Goal: Task Accomplishment & Management: Manage account settings

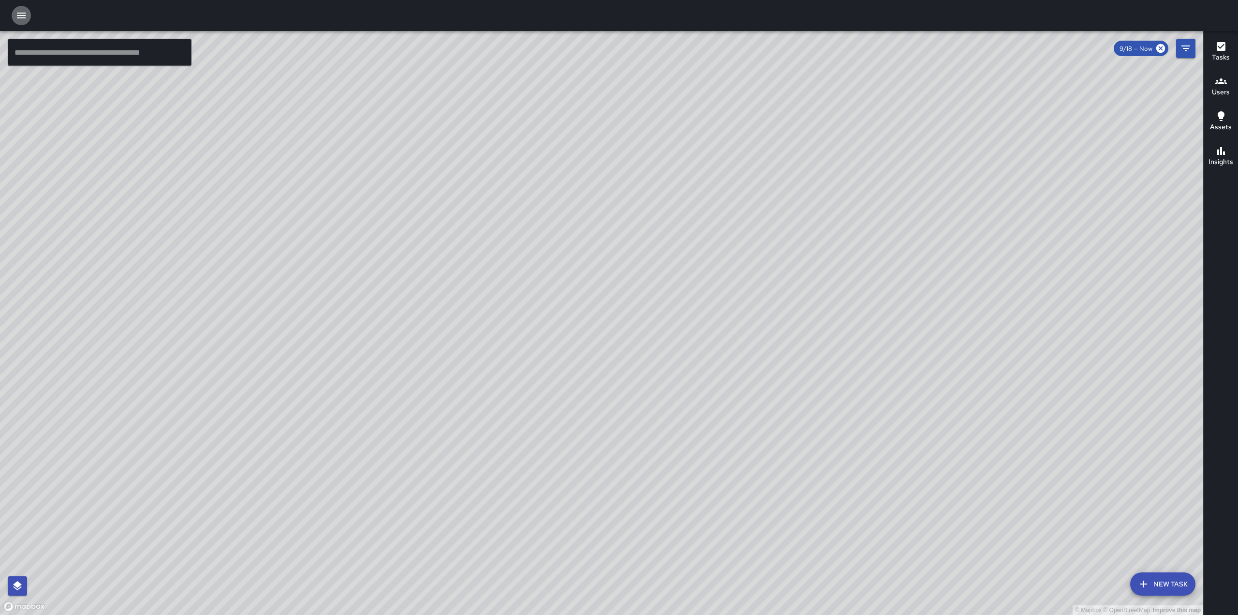
click at [30, 14] on button "button" at bounding box center [21, 15] width 19 height 19
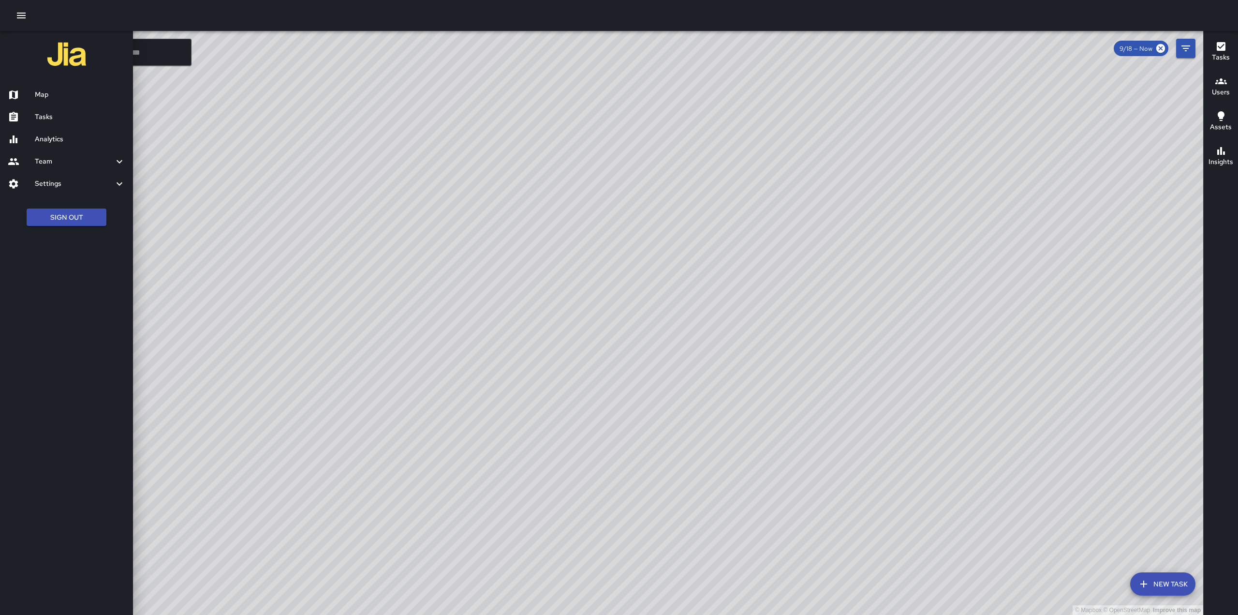
click at [27, 114] on div at bounding box center [21, 117] width 27 height 12
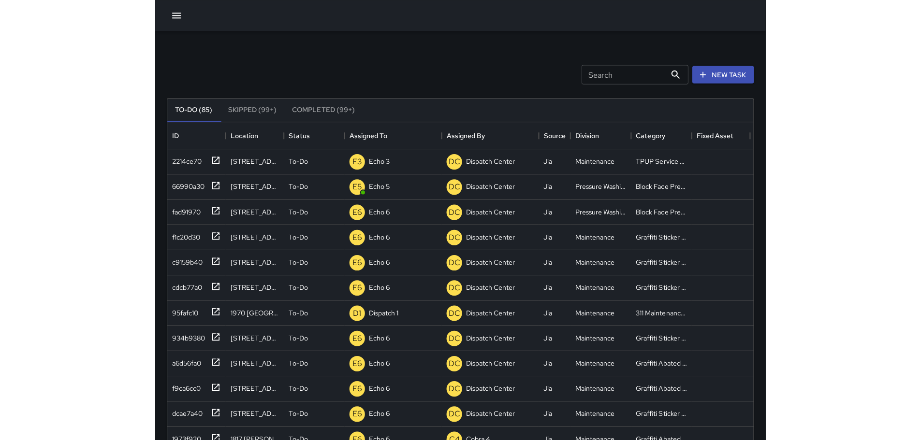
scroll to position [402, 711]
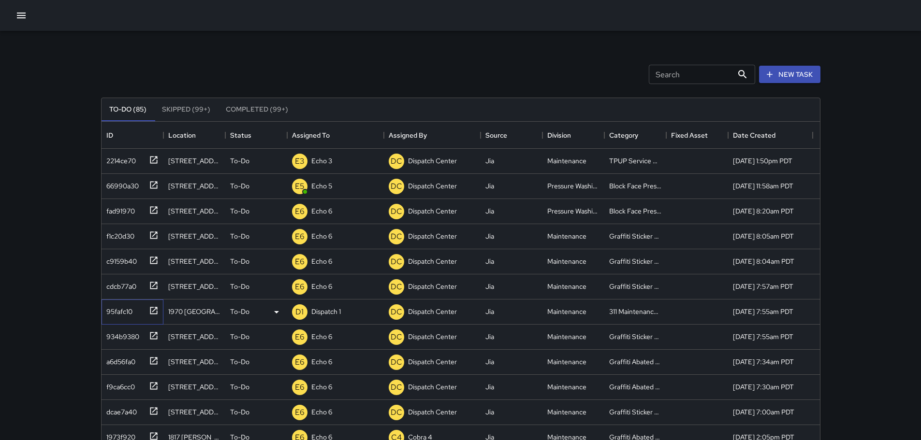
click at [152, 307] on icon at bounding box center [153, 310] width 7 height 7
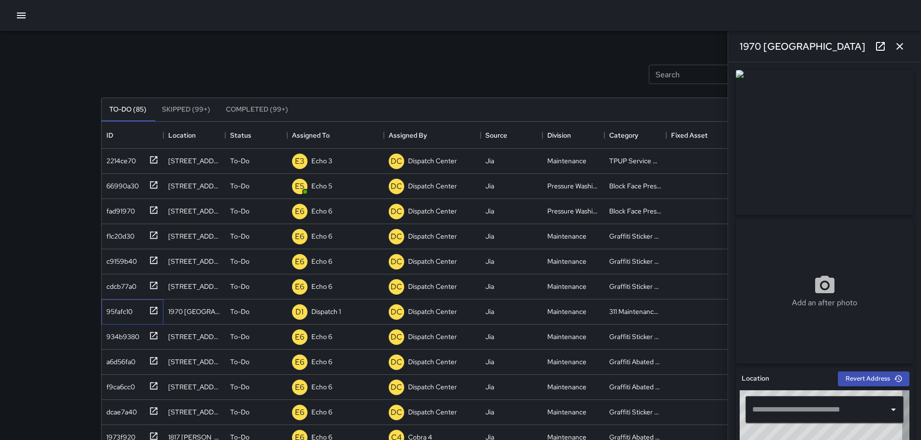
type input "**********"
click at [902, 47] on icon "button" at bounding box center [900, 47] width 12 height 12
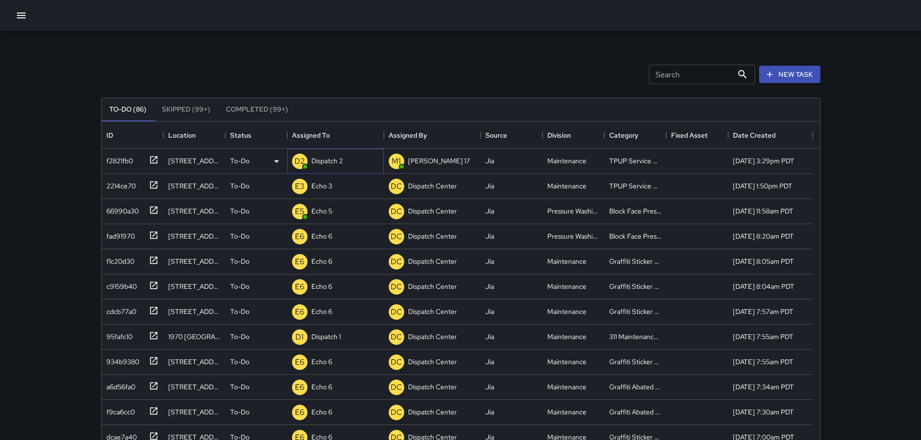
click at [333, 165] on p "Dispatch 2" at bounding box center [326, 161] width 31 height 10
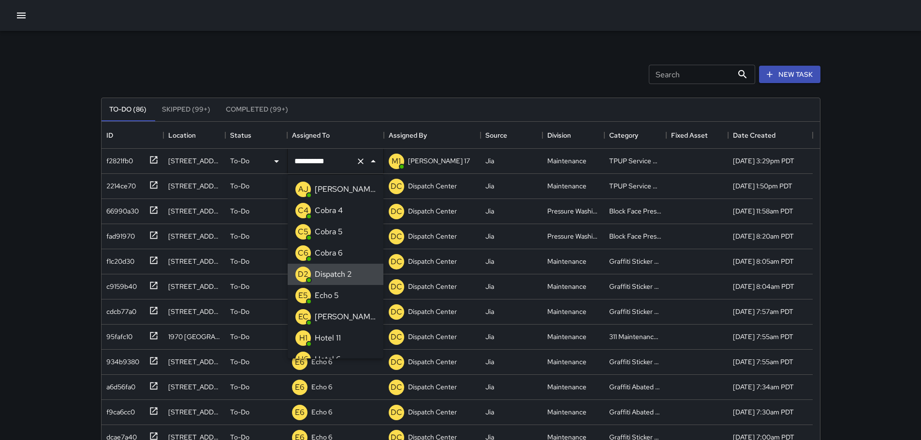
click at [363, 164] on icon "Clear" at bounding box center [361, 162] width 10 height 10
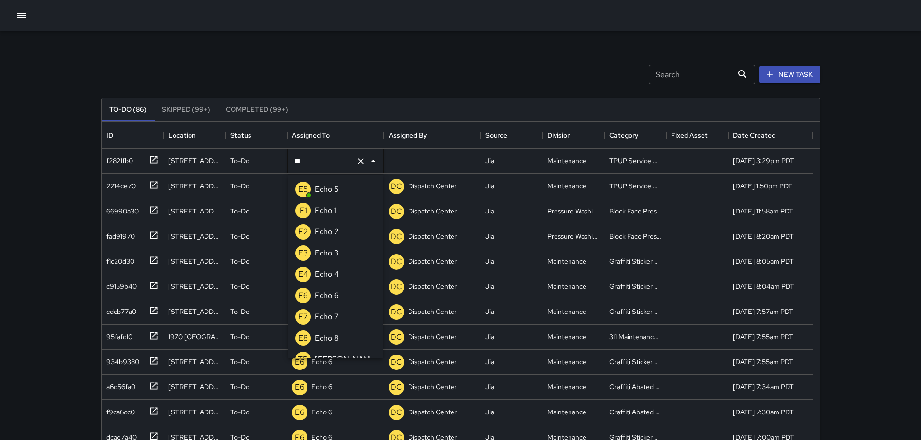
type input "***"
click at [353, 253] on li "E3 Echo 3" at bounding box center [336, 253] width 96 height 21
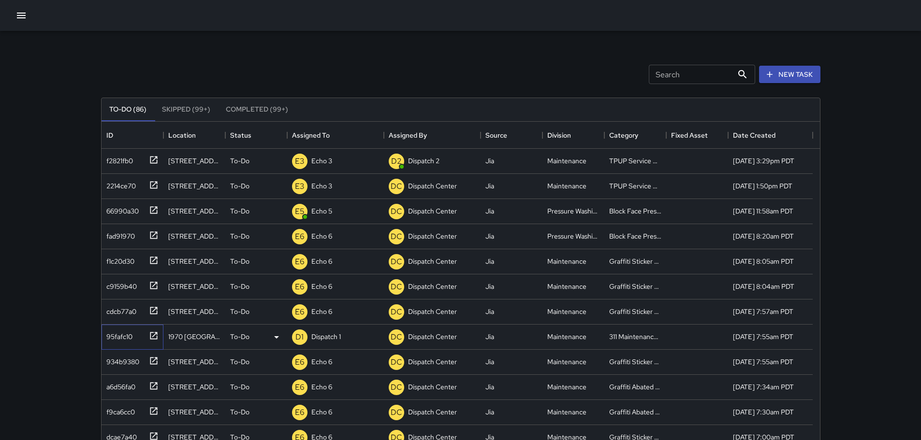
click at [152, 334] on icon at bounding box center [154, 336] width 10 height 10
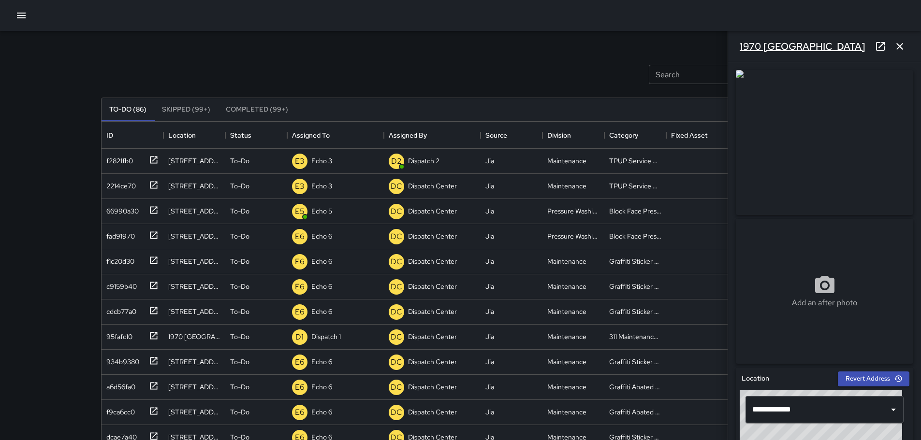
click at [799, 44] on h6 "1970 Broadway" at bounding box center [803, 46] width 126 height 15
click at [808, 46] on div "1970 Broadway" at bounding box center [824, 46] width 193 height 31
click at [861, 415] on input "**********" at bounding box center [811, 410] width 122 height 18
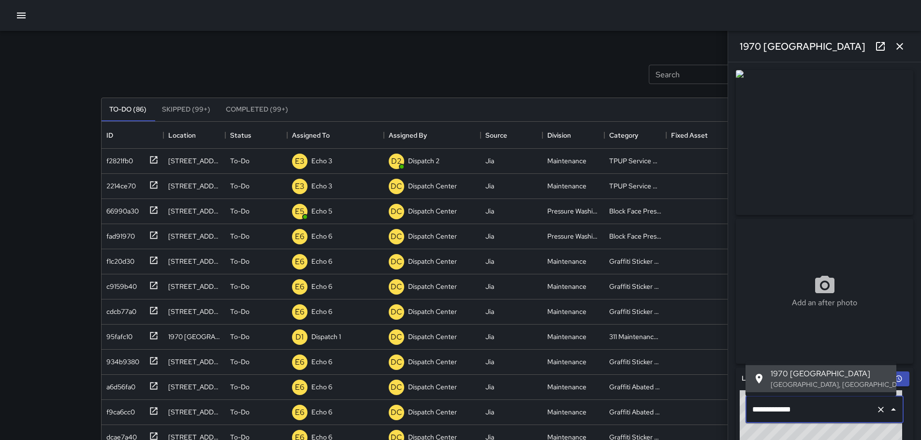
click at [860, 415] on input "**********" at bounding box center [811, 410] width 122 height 18
click at [819, 417] on input "**********" at bounding box center [811, 410] width 122 height 18
drag, startPoint x: 812, startPoint y: 409, endPoint x: 775, endPoint y: 408, distance: 36.8
click at [739, 428] on div "**********" at bounding box center [824, 441] width 177 height 147
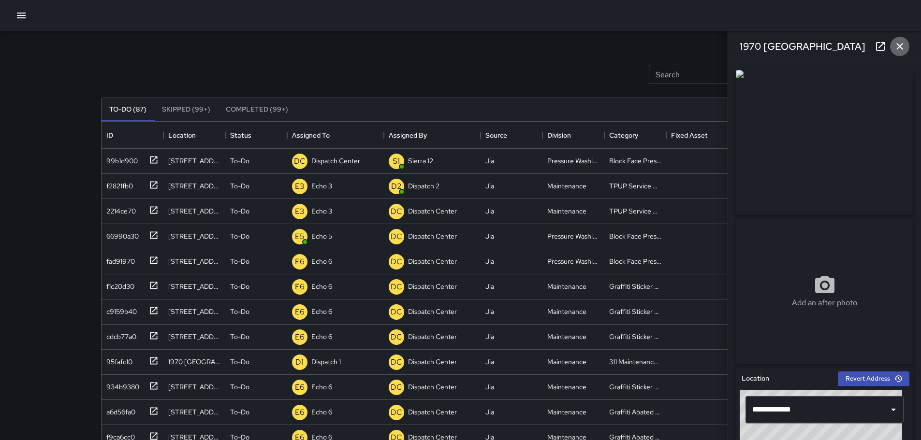
click at [907, 44] on button "button" at bounding box center [899, 46] width 19 height 19
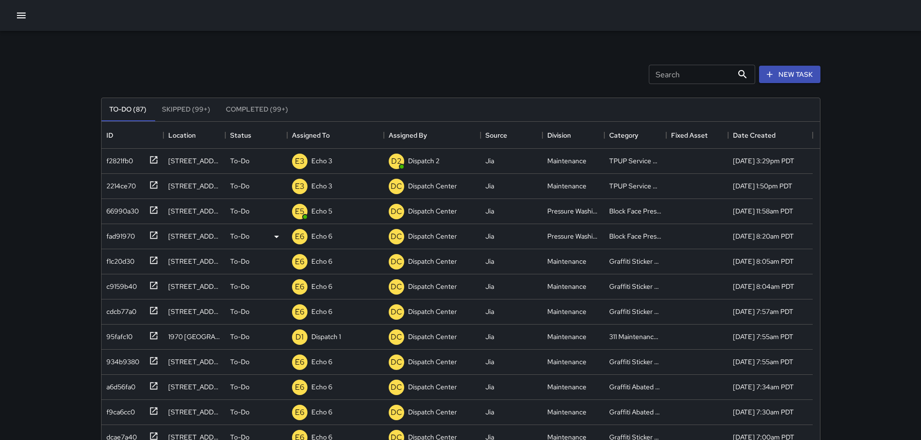
scroll to position [48, 0]
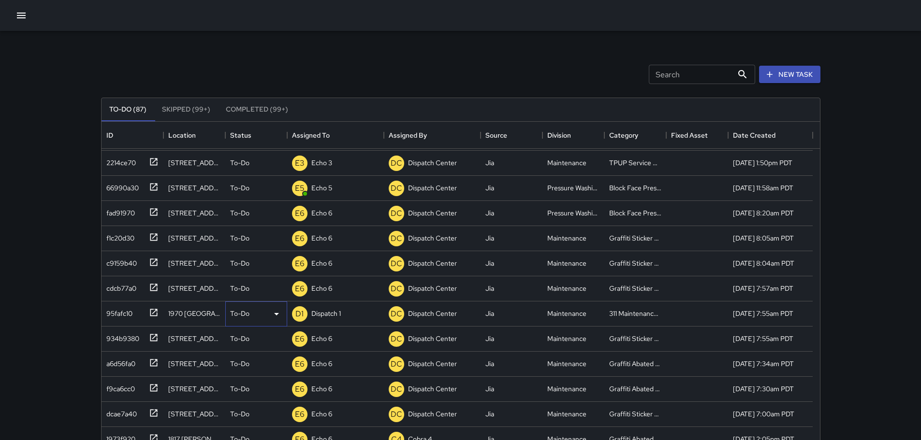
click at [249, 318] on p "To-Do" at bounding box center [239, 314] width 19 height 10
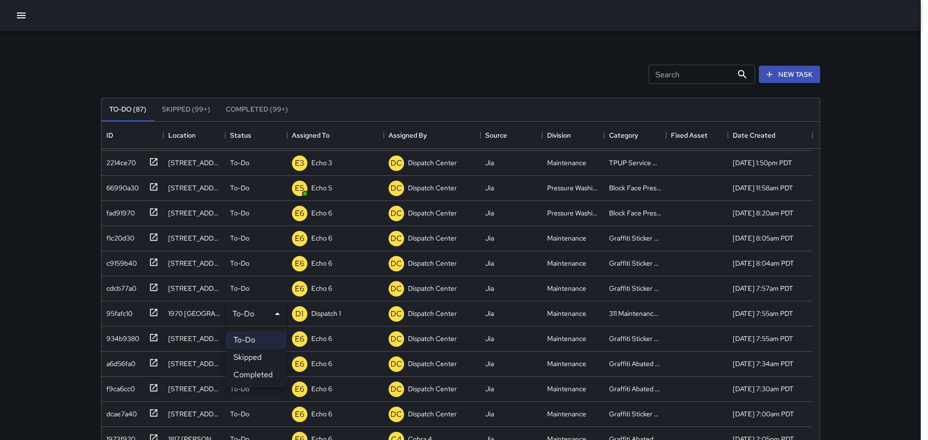
click at [273, 376] on li "Completed" at bounding box center [256, 374] width 61 height 17
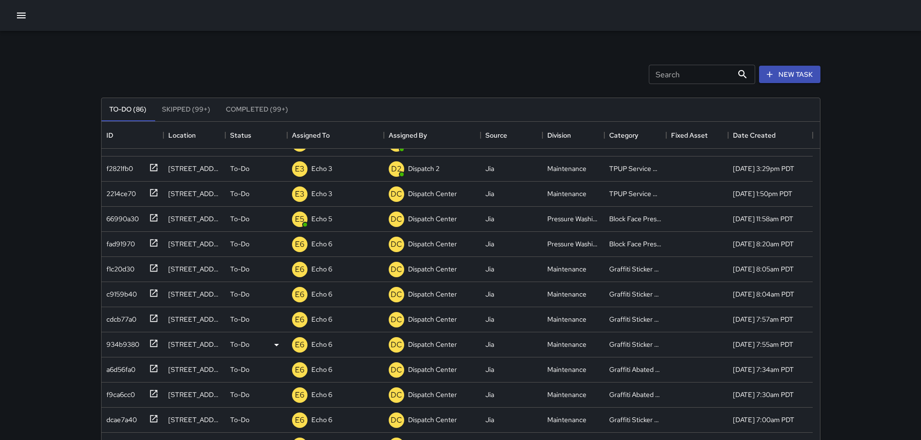
scroll to position [0, 0]
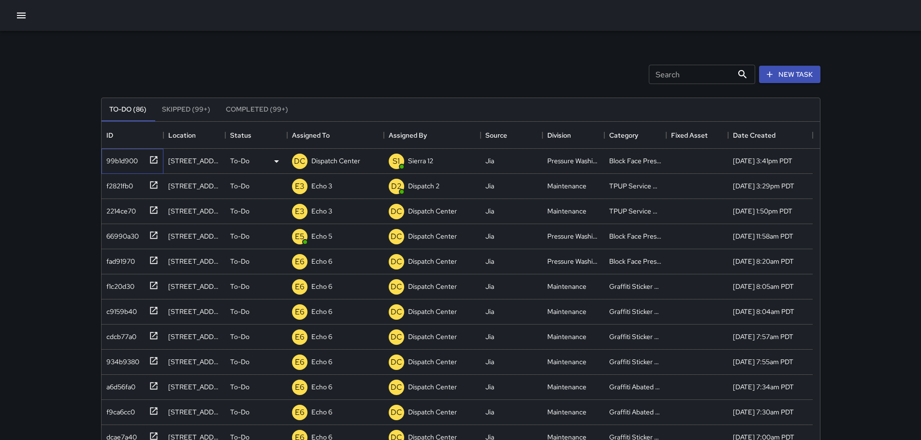
click at [149, 161] on icon at bounding box center [154, 160] width 10 height 10
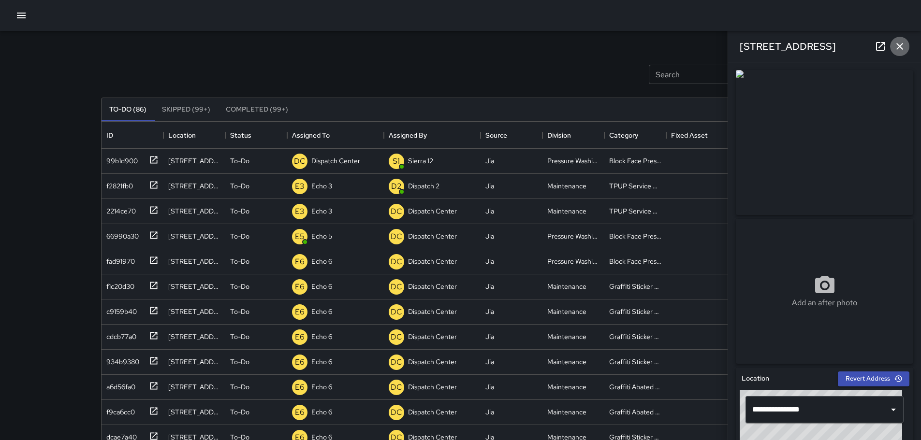
click at [903, 48] on icon "button" at bounding box center [900, 47] width 12 height 12
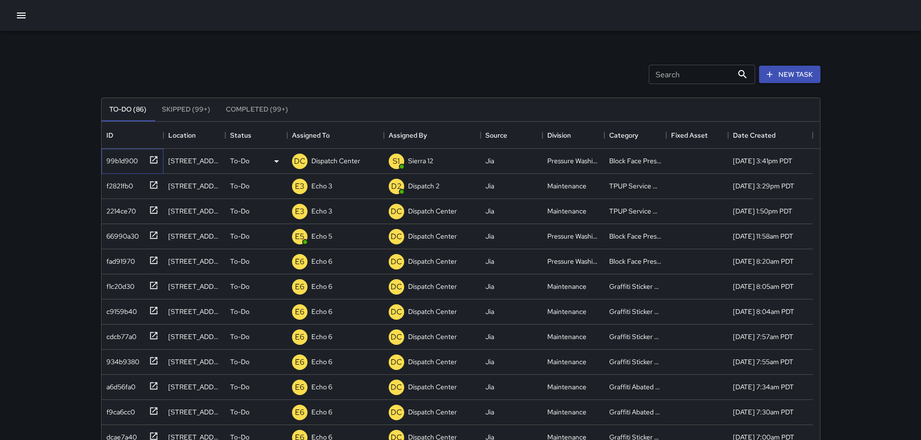
click at [157, 161] on icon at bounding box center [153, 159] width 7 height 7
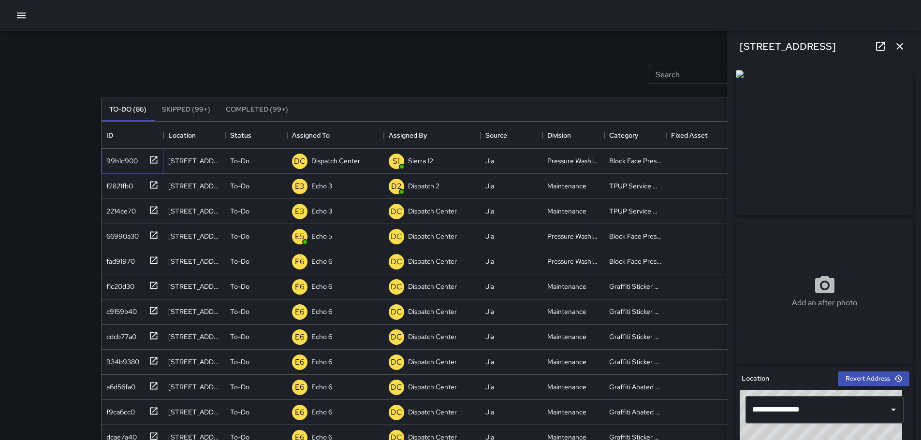
type input "**********"
click at [894, 48] on icon "button" at bounding box center [900, 47] width 12 height 12
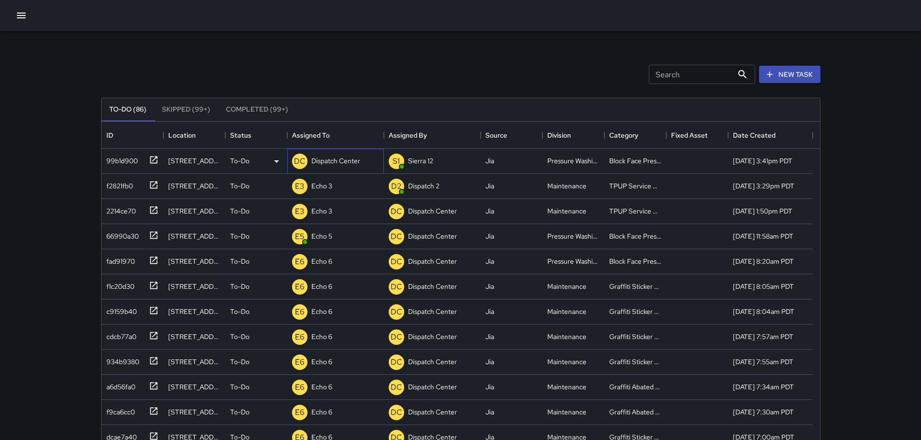
click at [346, 161] on p "Dispatch Center" at bounding box center [335, 161] width 49 height 10
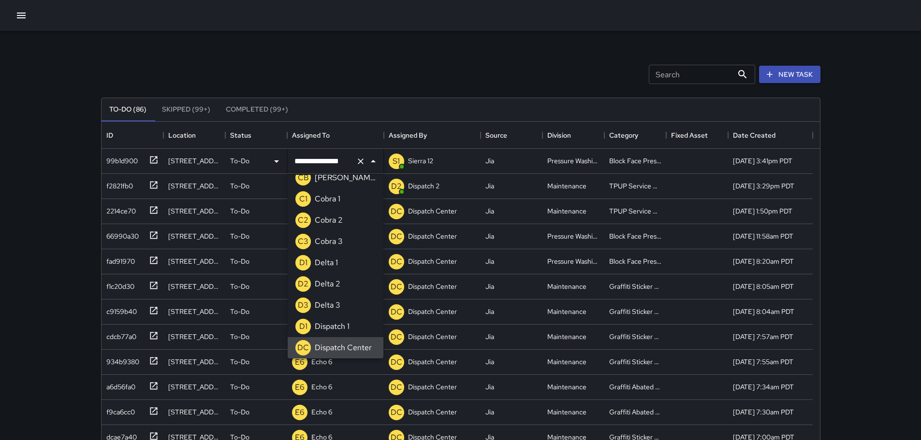
click at [365, 164] on icon "Clear" at bounding box center [361, 162] width 10 height 10
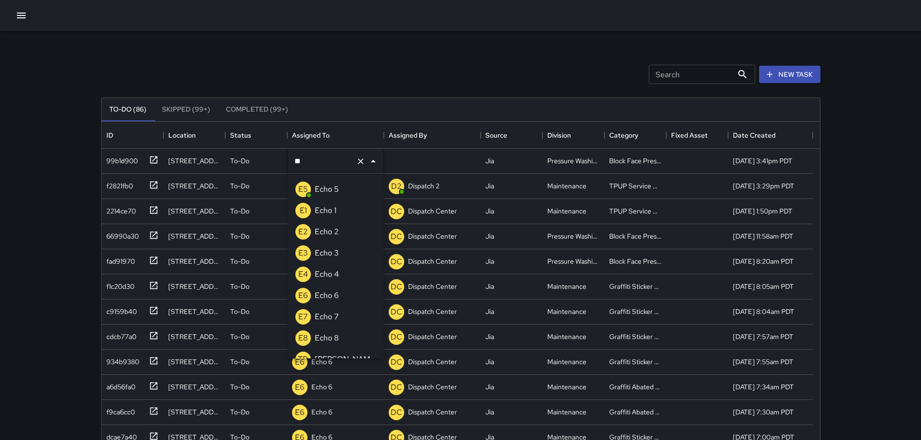
type input "***"
click at [328, 193] on p "Echo 5" at bounding box center [327, 190] width 24 height 12
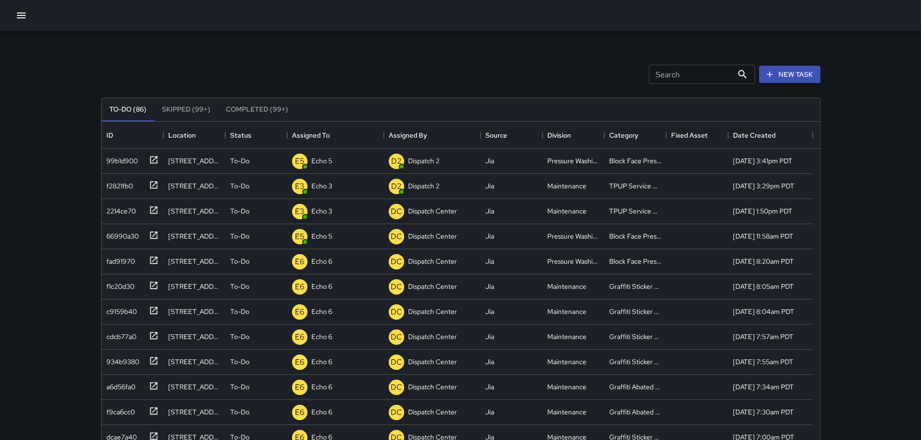
click at [324, 72] on div "Search Search New Task" at bounding box center [460, 74] width 723 height 50
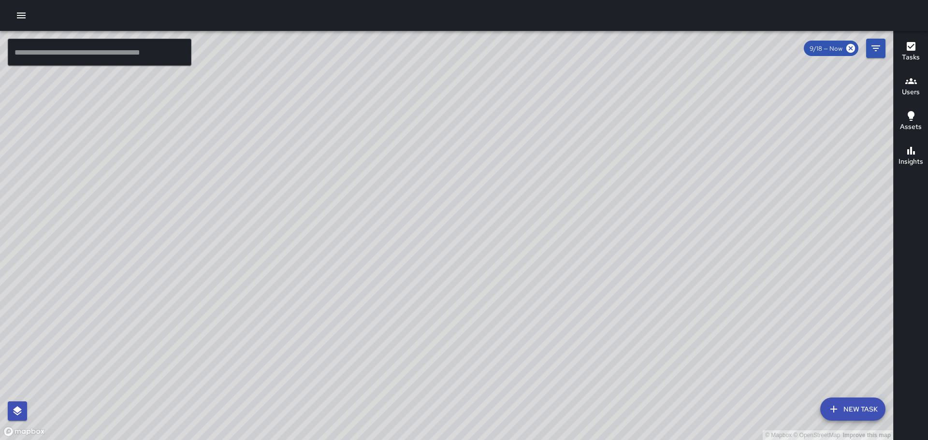
click at [21, 10] on icon "button" at bounding box center [21, 16] width 12 height 12
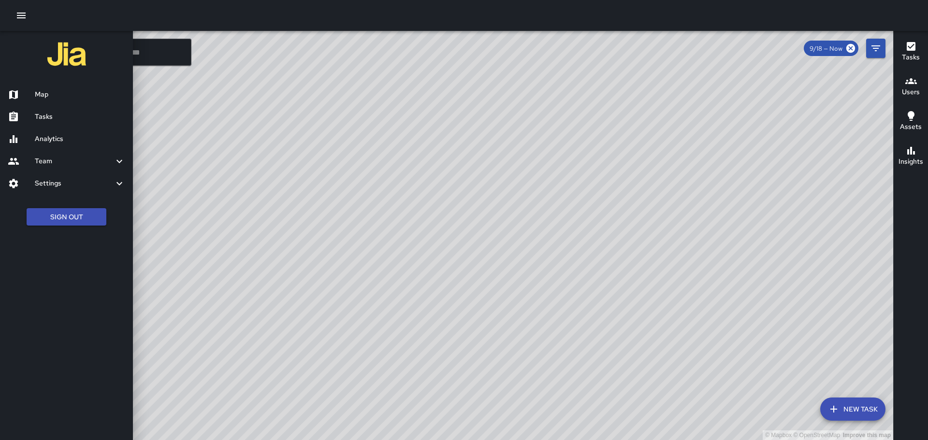
click at [57, 117] on h6 "Tasks" at bounding box center [80, 117] width 90 height 11
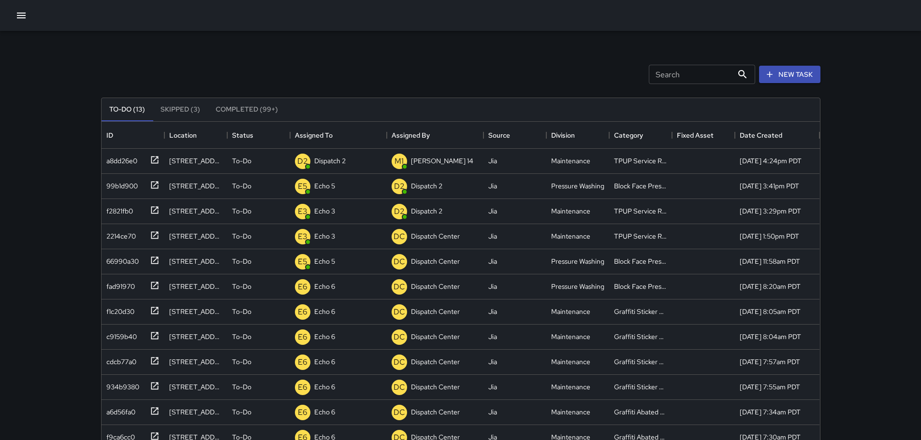
scroll to position [402, 711]
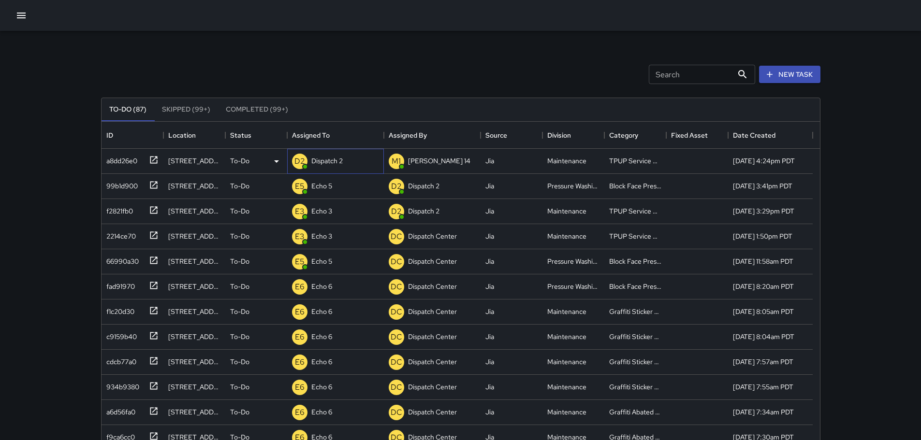
click at [343, 158] on p "Dispatch 2" at bounding box center [326, 161] width 31 height 10
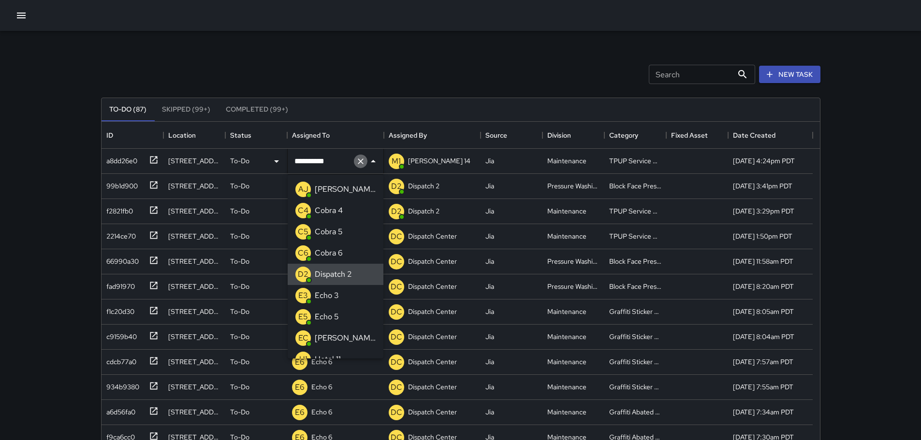
click at [360, 161] on icon "Clear" at bounding box center [361, 162] width 6 height 6
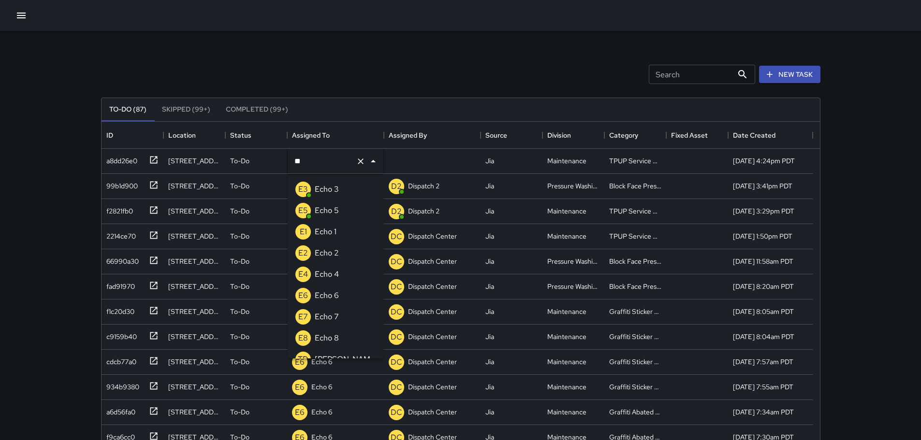
type input "***"
click at [336, 193] on p "Echo 3" at bounding box center [327, 190] width 24 height 12
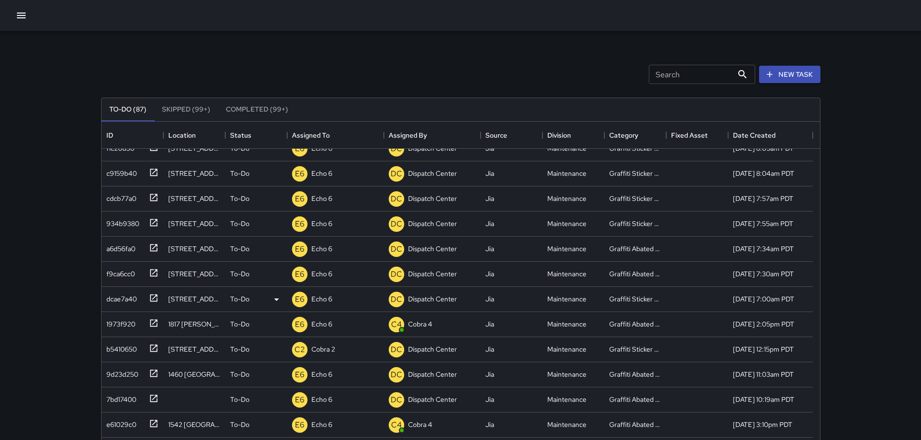
scroll to position [0, 0]
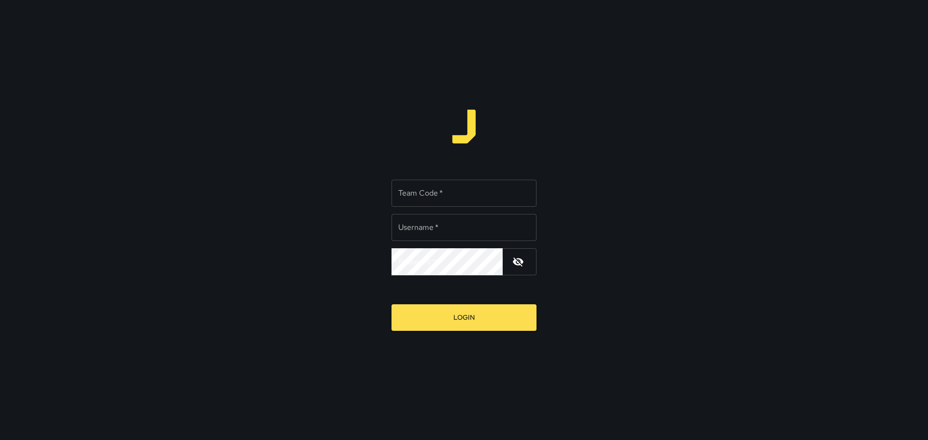
type input "*********"
click at [435, 283] on form "Team Code   * Team Code   * Username   * ********* Username   * Password   * Pa…" at bounding box center [464, 252] width 145 height 159
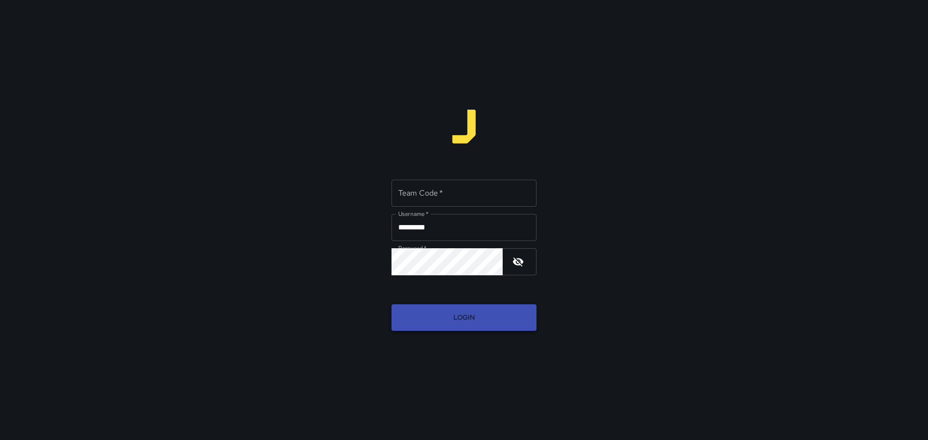
click at [435, 316] on button "Login" at bounding box center [464, 318] width 145 height 27
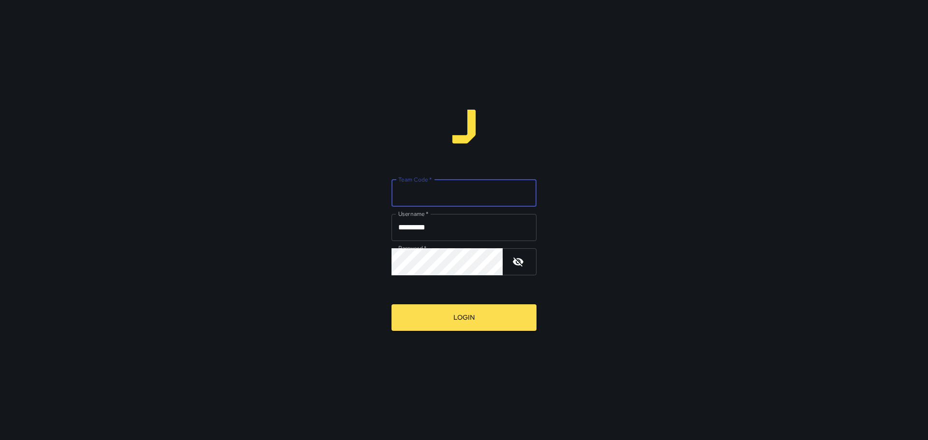
click at [455, 195] on input "Team Code   *" at bounding box center [464, 193] width 145 height 27
type input "****"
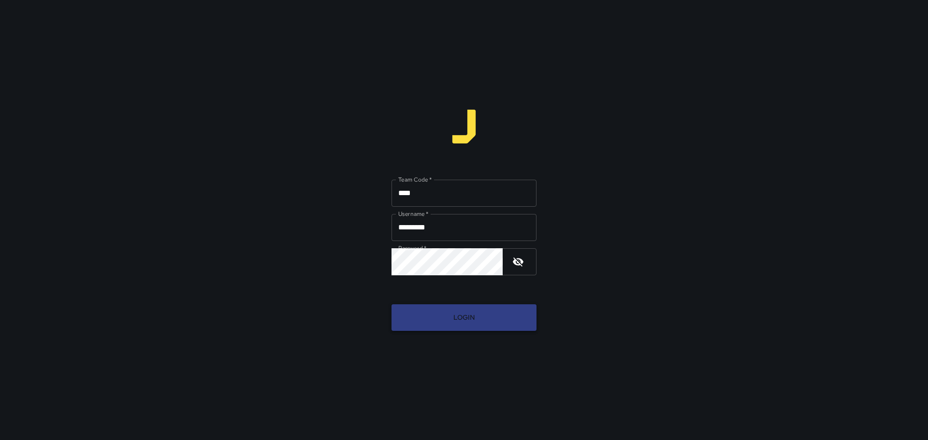
click at [450, 317] on button "Login" at bounding box center [464, 318] width 145 height 27
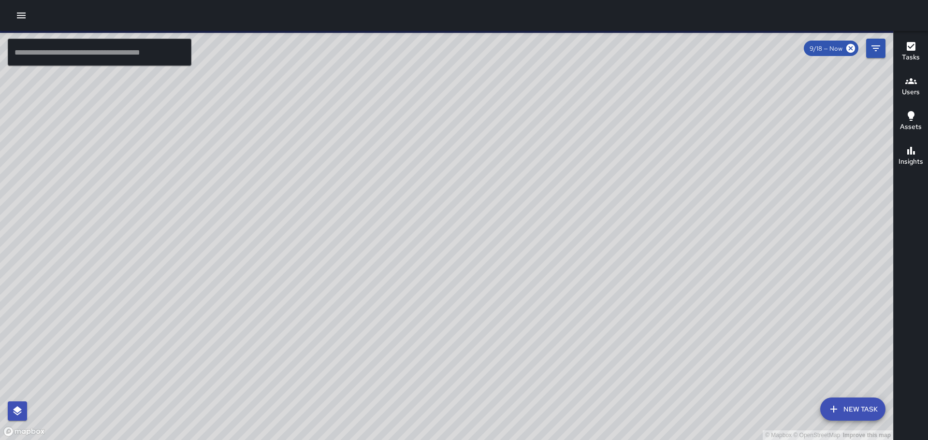
drag, startPoint x: 375, startPoint y: 303, endPoint x: 447, endPoint y: 222, distance: 108.5
click at [445, 197] on div "© Mapbox © OpenStreetMap Improve this map" at bounding box center [446, 236] width 893 height 410
drag, startPoint x: 411, startPoint y: 319, endPoint x: 423, endPoint y: 214, distance: 106.0
click at [423, 214] on div "© Mapbox © OpenStreetMap Improve this map" at bounding box center [446, 236] width 893 height 410
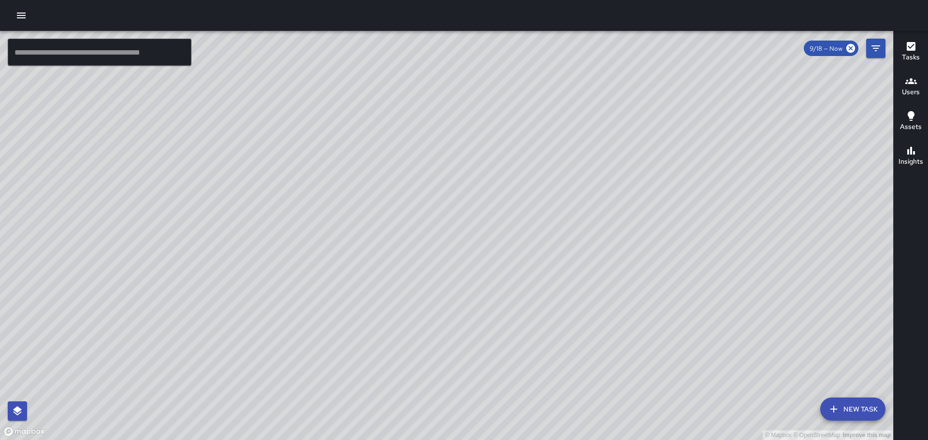
drag, startPoint x: 595, startPoint y: 157, endPoint x: 498, endPoint y: 329, distance: 197.2
click at [498, 329] on div "© Mapbox © OpenStreetMap Improve this map" at bounding box center [446, 236] width 893 height 410
drag, startPoint x: 611, startPoint y: 189, endPoint x: 529, endPoint y: 274, distance: 118.0
click at [534, 292] on div "© Mapbox © OpenStreetMap Improve this map" at bounding box center [446, 236] width 893 height 410
drag, startPoint x: 748, startPoint y: 249, endPoint x: 517, endPoint y: 225, distance: 231.8
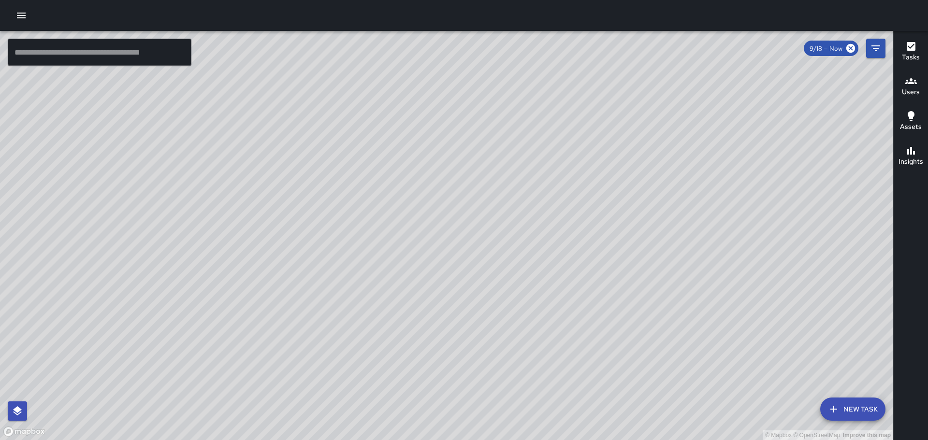
click at [517, 225] on div "© Mapbox © OpenStreetMap Improve this map" at bounding box center [446, 236] width 893 height 410
drag, startPoint x: 377, startPoint y: 346, endPoint x: 381, endPoint y: 240, distance: 106.4
click at [387, 246] on div "© Mapbox © OpenStreetMap Improve this map" at bounding box center [446, 236] width 893 height 410
drag, startPoint x: 237, startPoint y: 359, endPoint x: 296, endPoint y: 269, distance: 107.5
click at [296, 269] on div "© Mapbox © OpenStreetMap Improve this map" at bounding box center [446, 236] width 893 height 410
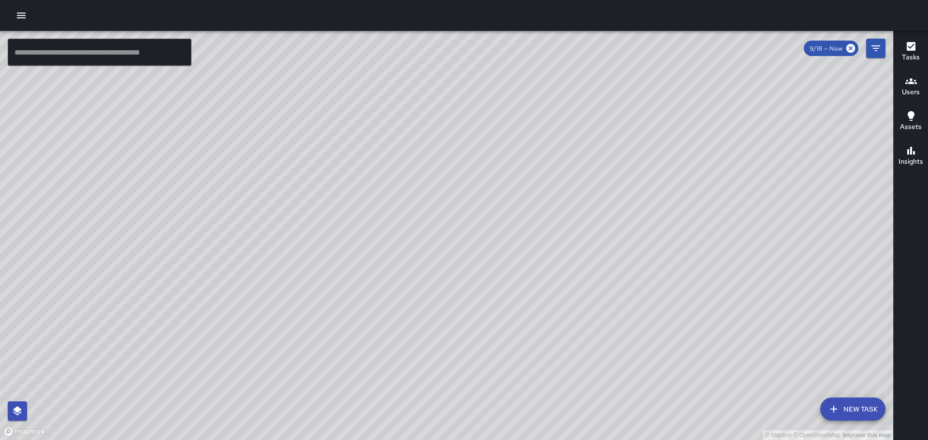
drag, startPoint x: 436, startPoint y: 134, endPoint x: 392, endPoint y: 275, distance: 147.0
click at [392, 275] on div "© Mapbox © OpenStreetMap Improve this map" at bounding box center [446, 236] width 893 height 410
drag, startPoint x: 475, startPoint y: 204, endPoint x: 389, endPoint y: 285, distance: 118.4
click at [388, 285] on div "© Mapbox © OpenStreetMap Improve this map" at bounding box center [446, 236] width 893 height 410
click at [23, 16] on icon "button" at bounding box center [21, 16] width 9 height 6
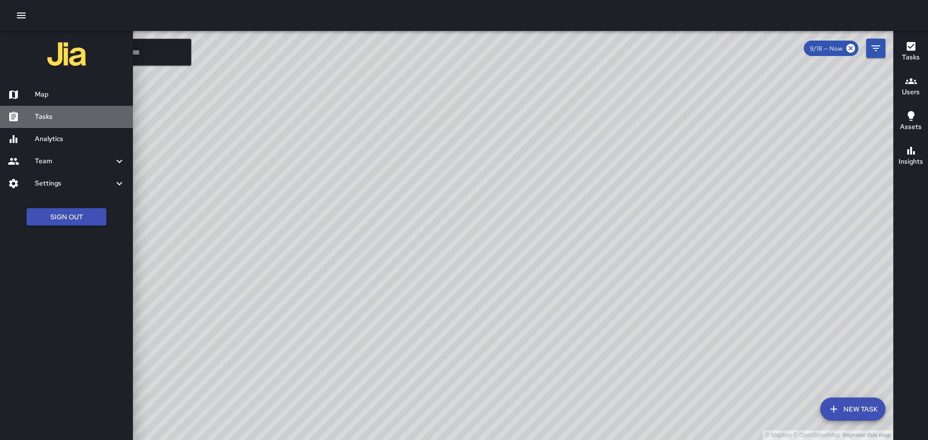
click at [82, 115] on h6 "Tasks" at bounding box center [80, 117] width 90 height 11
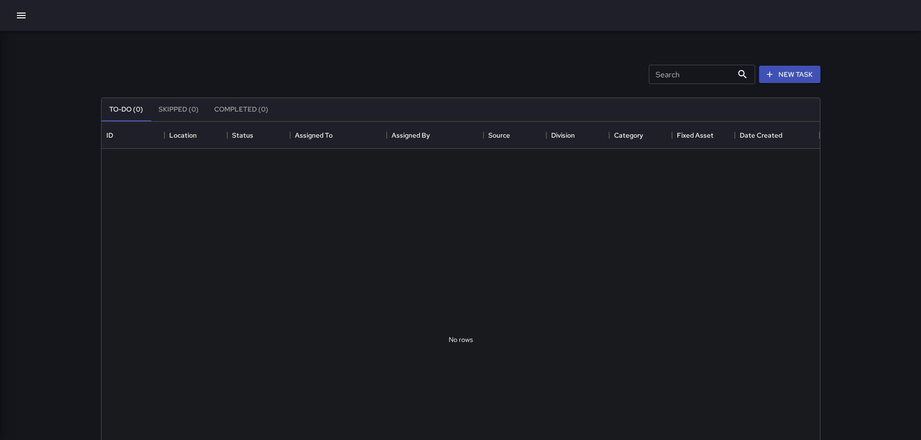
scroll to position [402, 711]
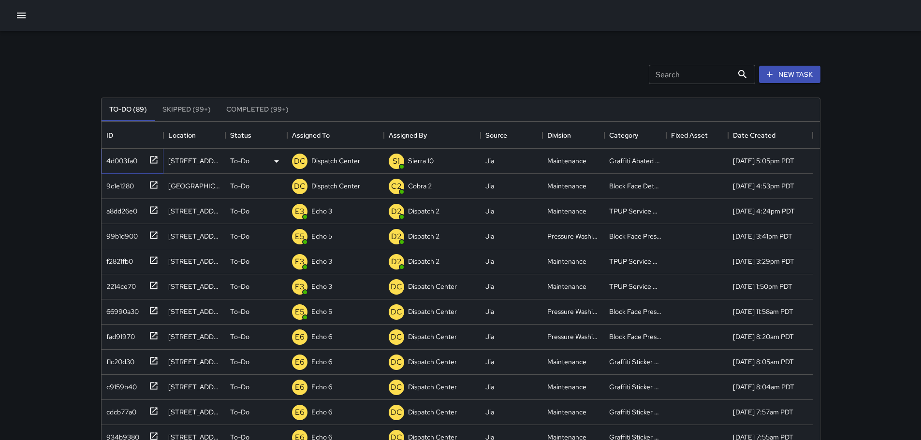
click at [153, 162] on icon at bounding box center [154, 160] width 10 height 10
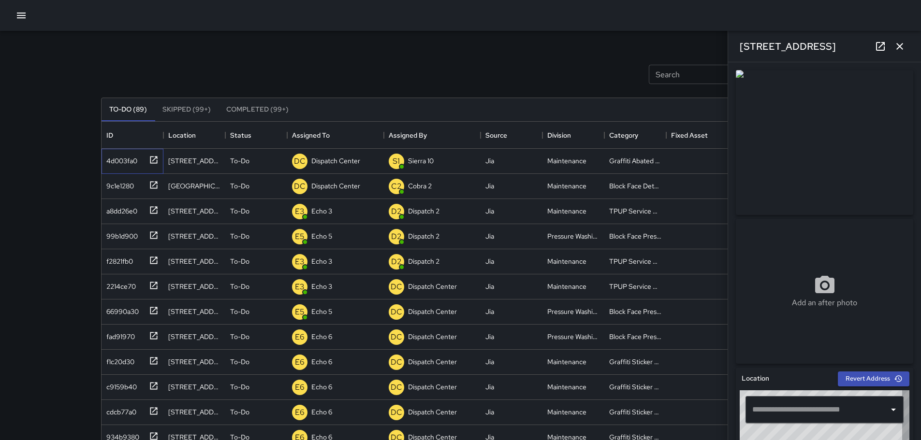
type input "**********"
click at [336, 163] on p "Dispatch Center" at bounding box center [335, 161] width 49 height 10
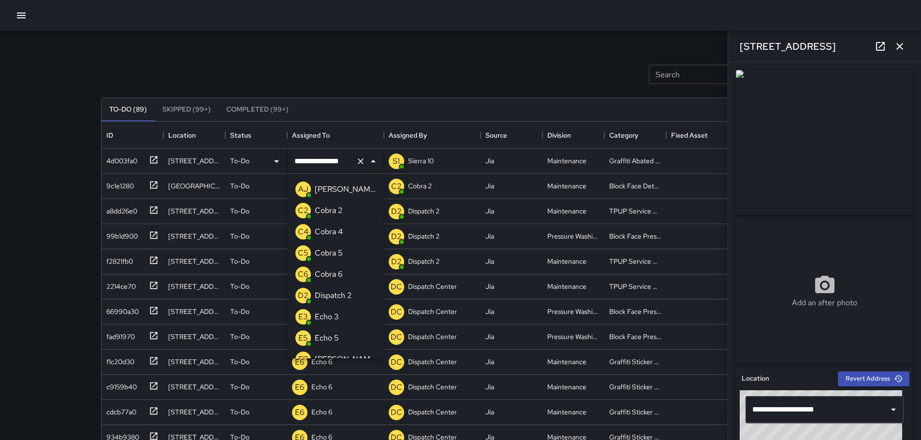
scroll to position [607, 0]
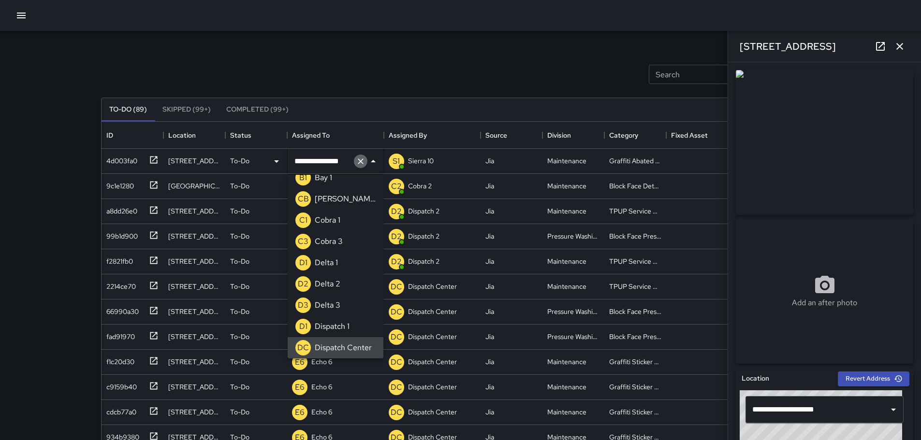
click at [357, 162] on icon "Clear" at bounding box center [361, 162] width 10 height 10
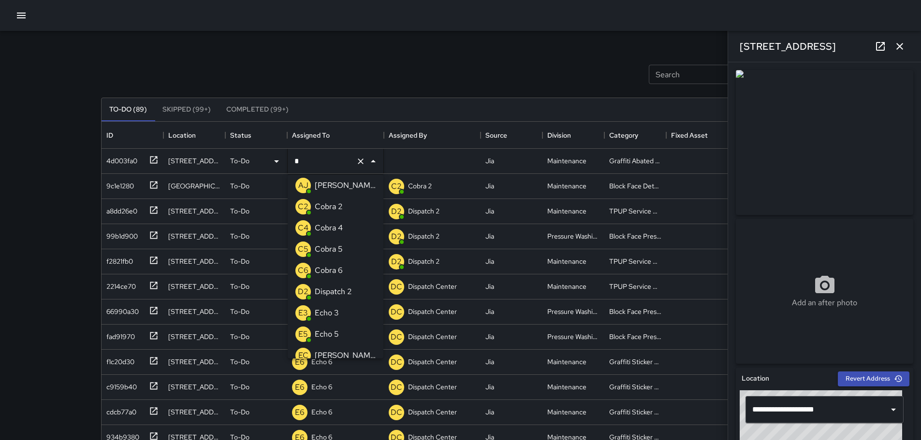
scroll to position [0, 0]
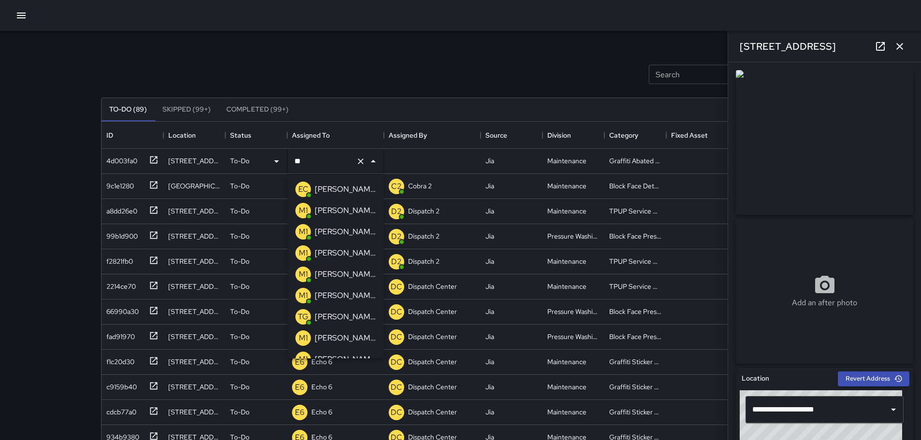
type input "***"
click at [333, 225] on div "[PERSON_NAME] 15" at bounding box center [345, 231] width 65 height 15
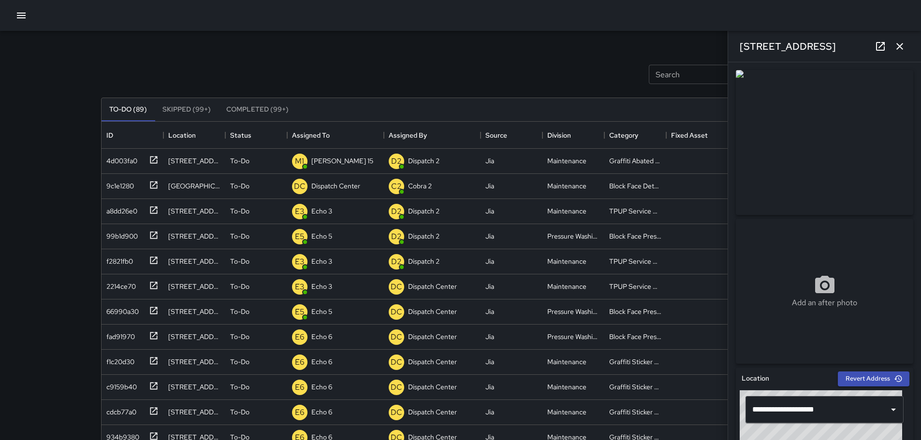
click at [902, 51] on icon "button" at bounding box center [900, 47] width 12 height 12
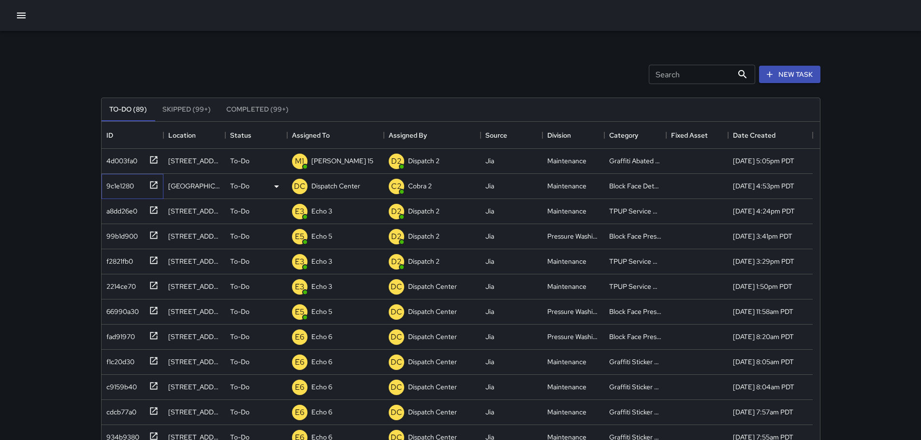
click at [157, 180] on icon at bounding box center [154, 185] width 10 height 10
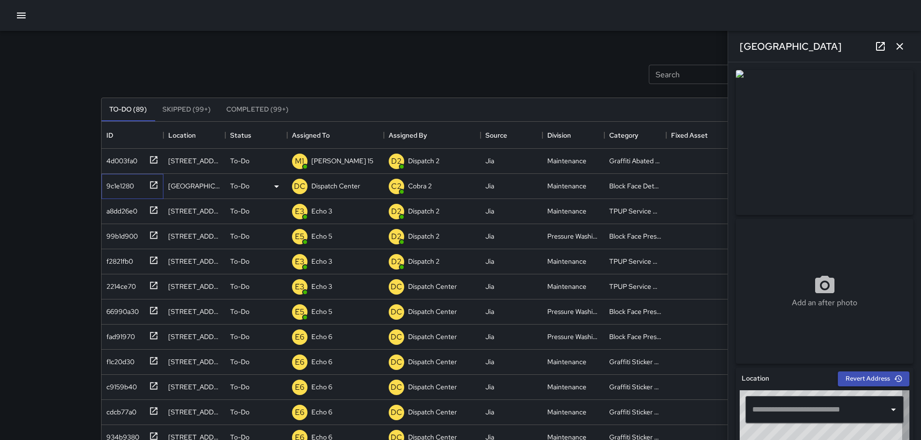
type input "**********"
click at [879, 48] on icon at bounding box center [881, 47] width 12 height 12
click at [336, 187] on p "Dispatch Center" at bounding box center [335, 186] width 49 height 10
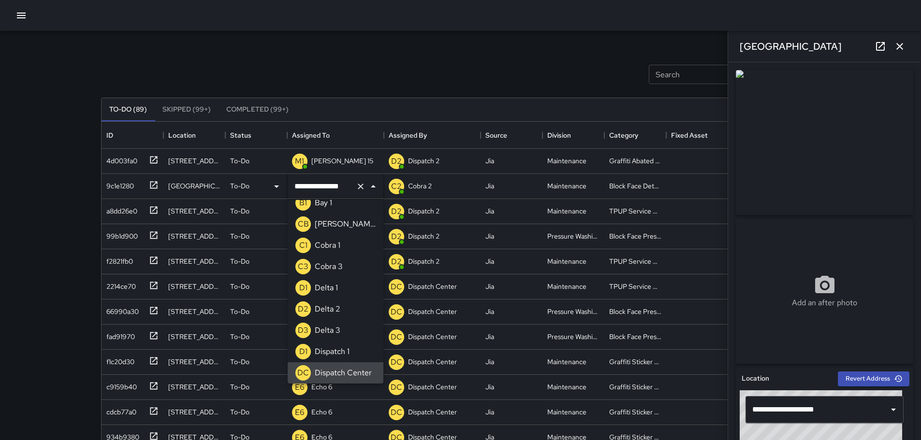
click at [364, 185] on icon "Clear" at bounding box center [361, 187] width 10 height 10
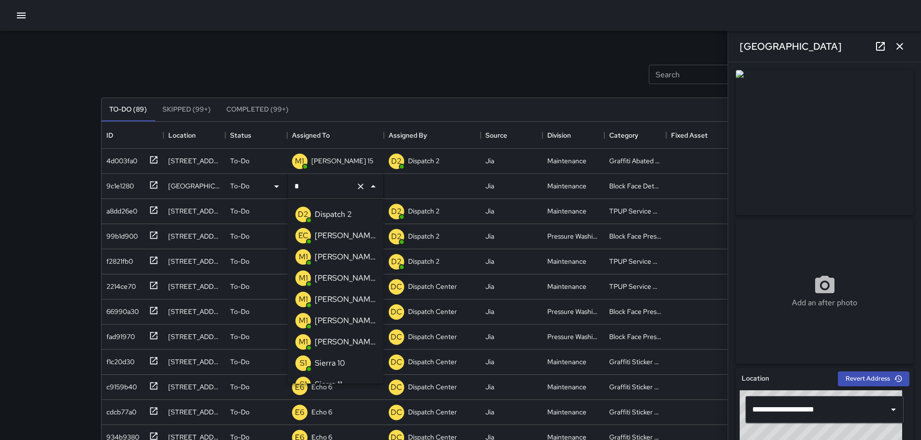
type input "**"
click at [336, 255] on p "[PERSON_NAME] 15" at bounding box center [345, 257] width 61 height 12
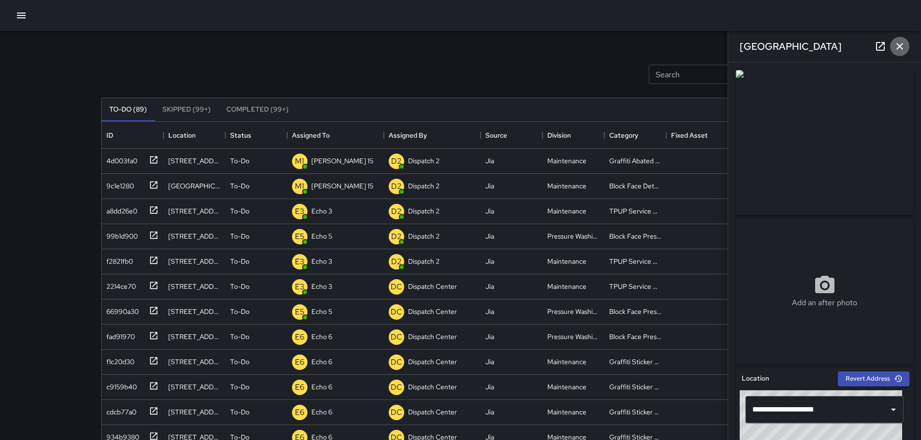
click at [900, 51] on icon "button" at bounding box center [900, 47] width 12 height 12
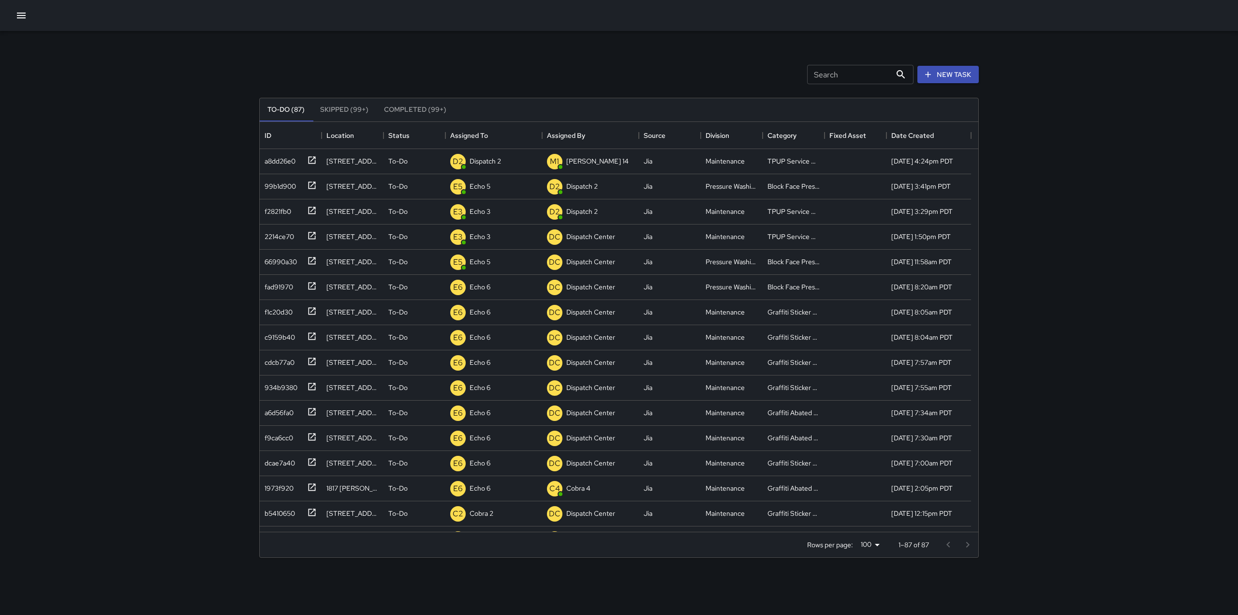
scroll to position [8, 8]
drag, startPoint x: 15, startPoint y: 21, endPoint x: 30, endPoint y: 21, distance: 15.5
click at [15, 21] on button "button" at bounding box center [21, 15] width 19 height 19
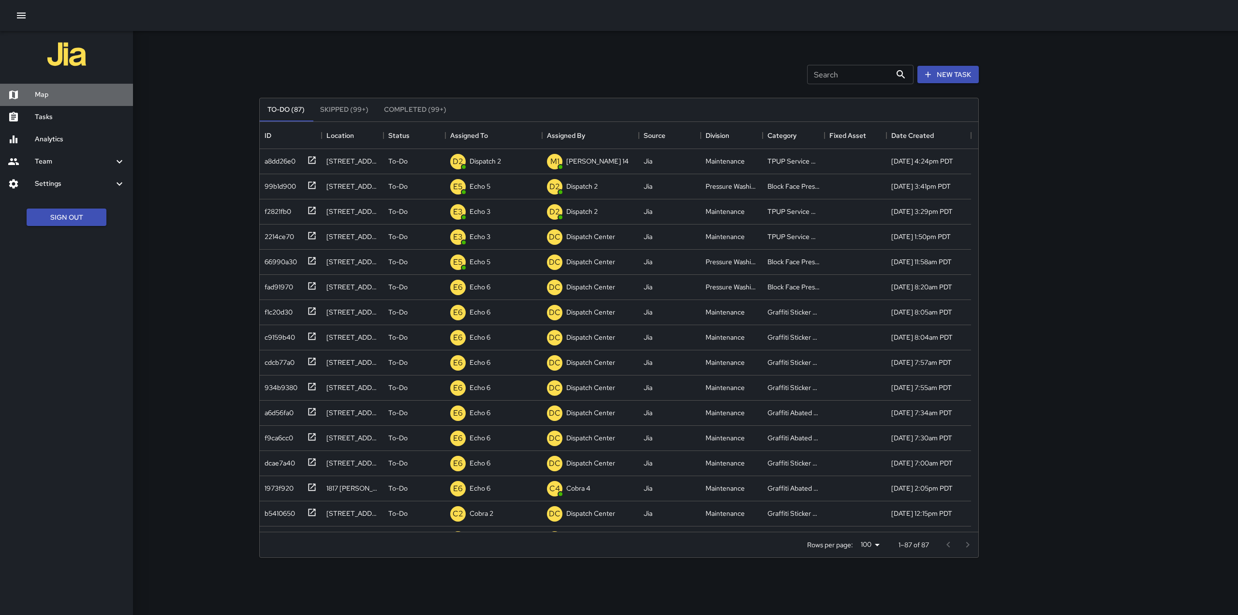
click at [58, 100] on h6 "Map" at bounding box center [80, 94] width 90 height 11
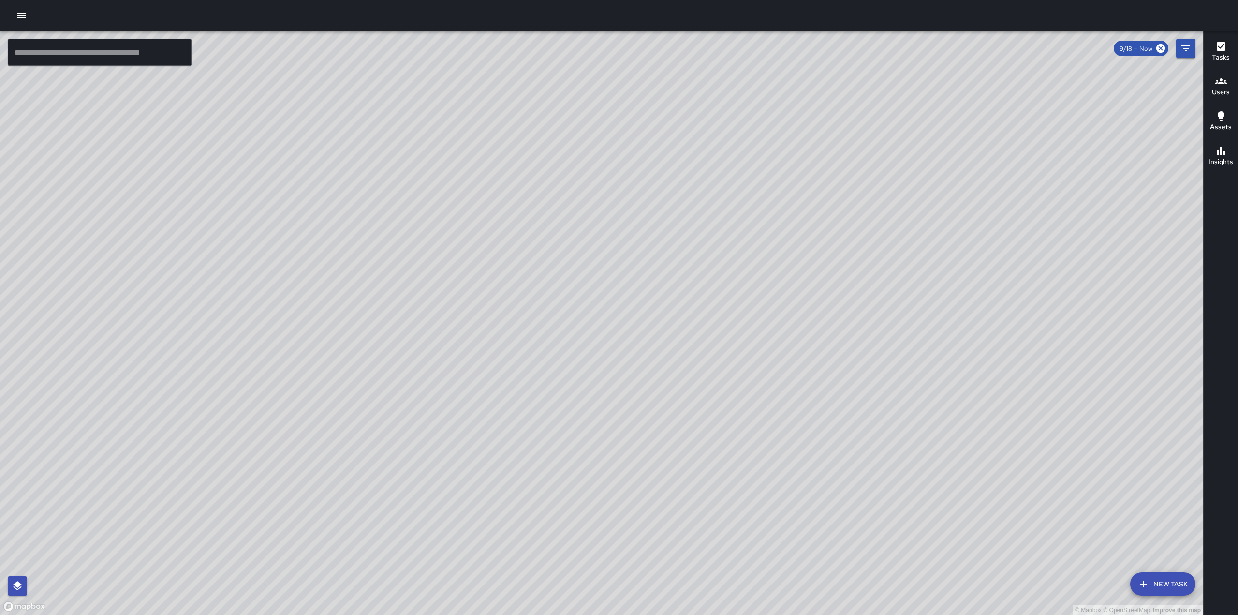
drag, startPoint x: 614, startPoint y: 278, endPoint x: 671, endPoint y: 132, distance: 157.4
click at [668, 132] on div "© Mapbox © OpenStreetMap Improve this map" at bounding box center [601, 323] width 1203 height 584
drag, startPoint x: 786, startPoint y: 102, endPoint x: 805, endPoint y: 74, distance: 33.6
click at [805, 71] on div "© Mapbox © OpenStreetMap Improve this map" at bounding box center [601, 323] width 1203 height 584
click at [27, 23] on button "button" at bounding box center [21, 15] width 19 height 19
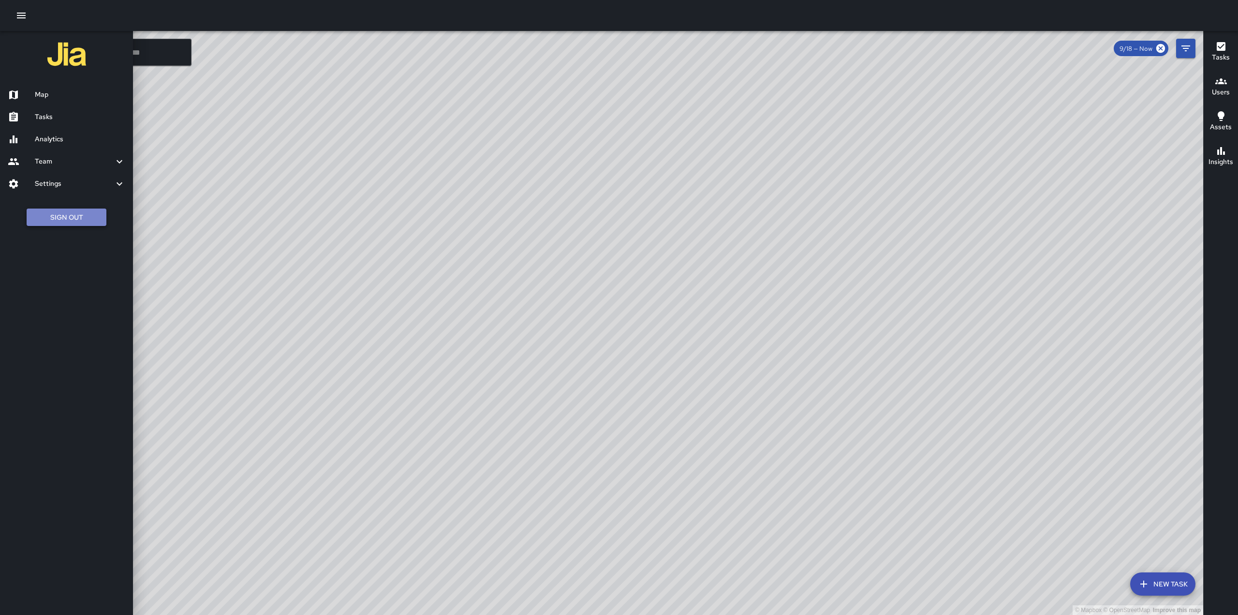
click at [99, 216] on button "Sign Out" at bounding box center [67, 217] width 80 height 18
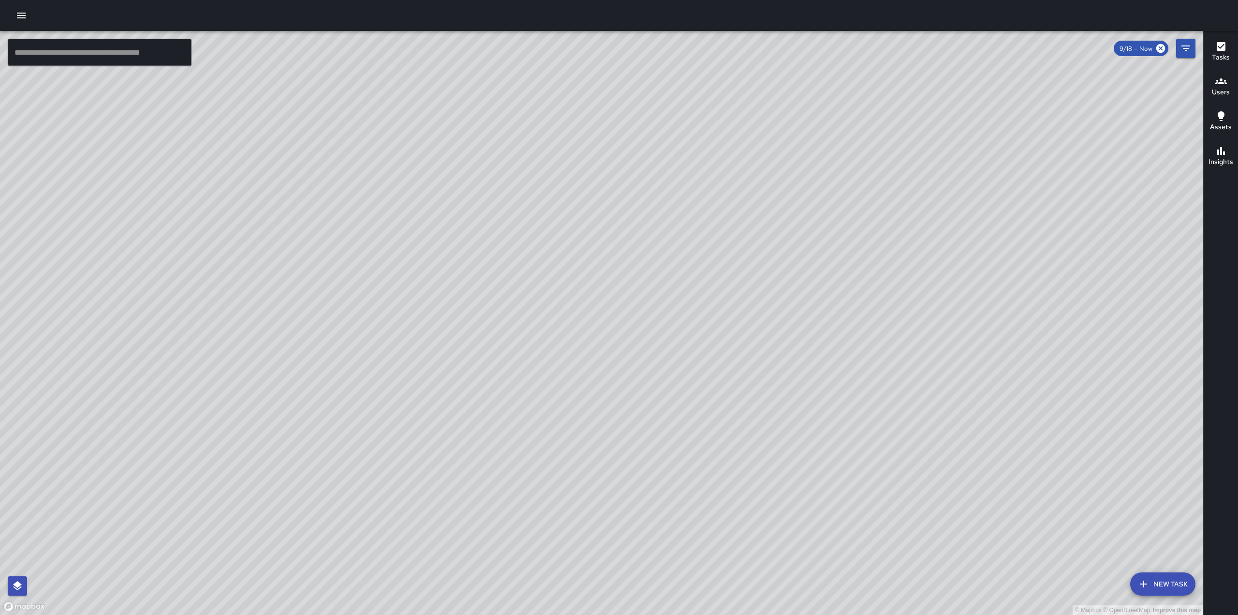
click at [1219, 55] on h6 "Tasks" at bounding box center [1221, 57] width 18 height 11
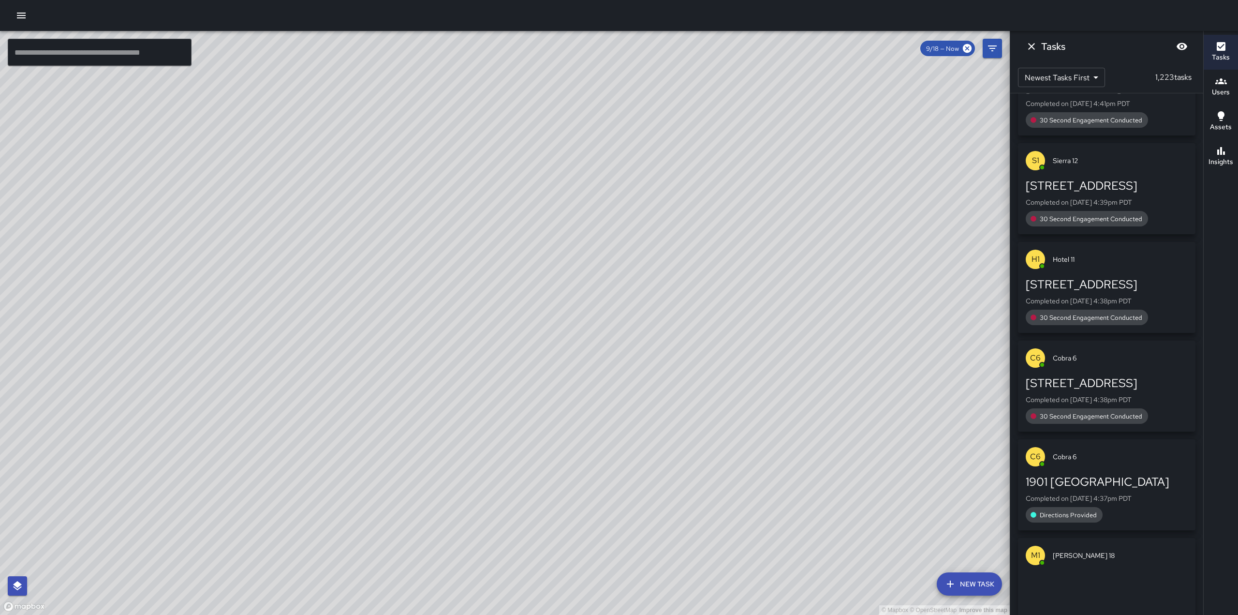
scroll to position [7604, 0]
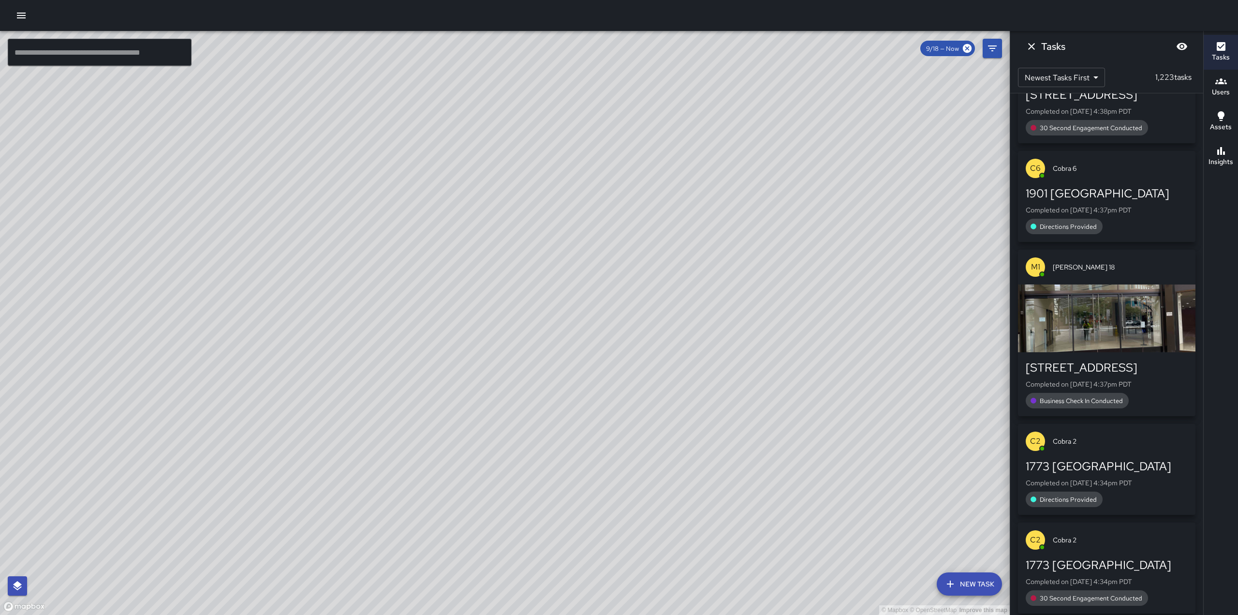
click at [1221, 44] on icon "button" at bounding box center [1220, 46] width 9 height 9
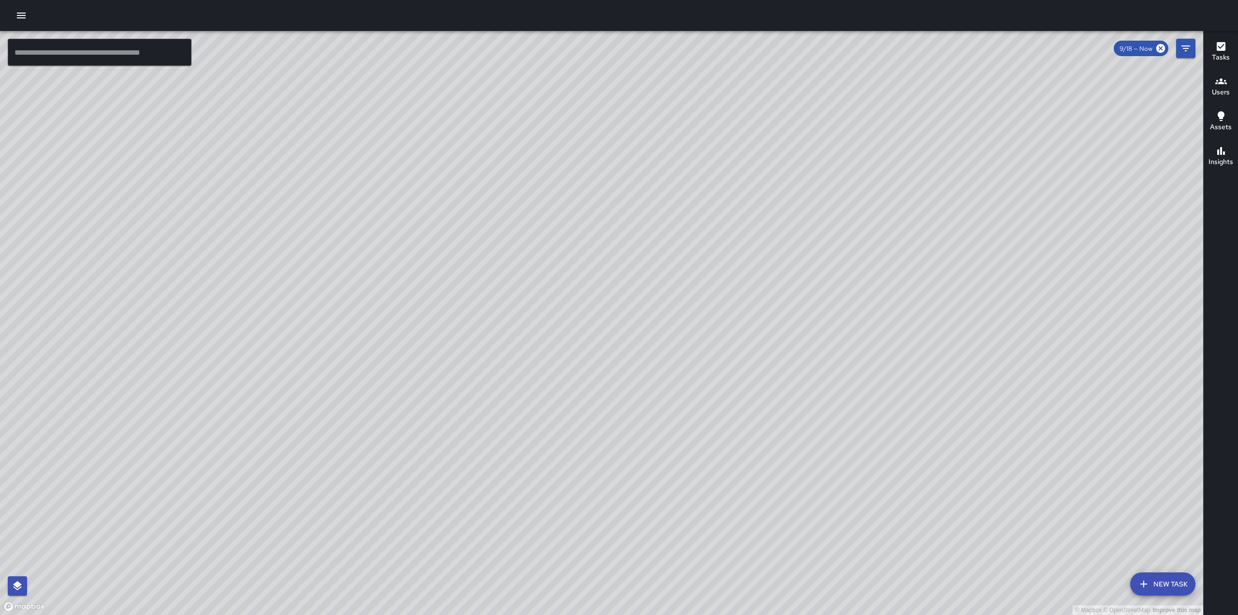
scroll to position [8339, 0]
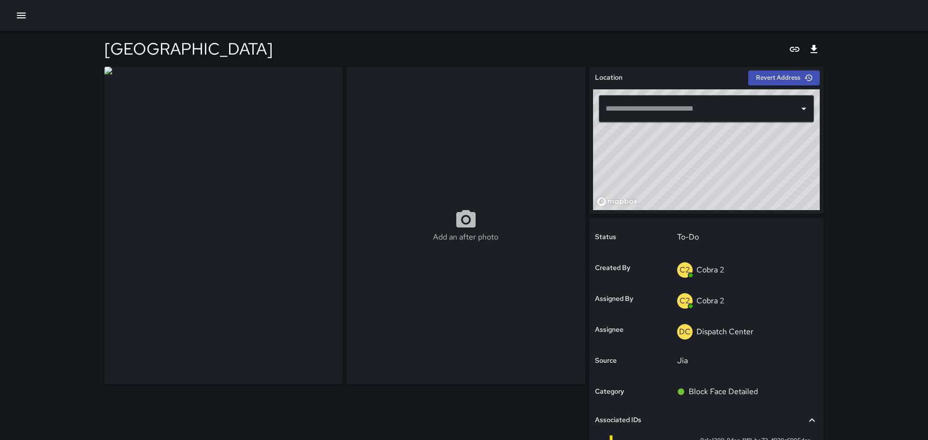
type input "**********"
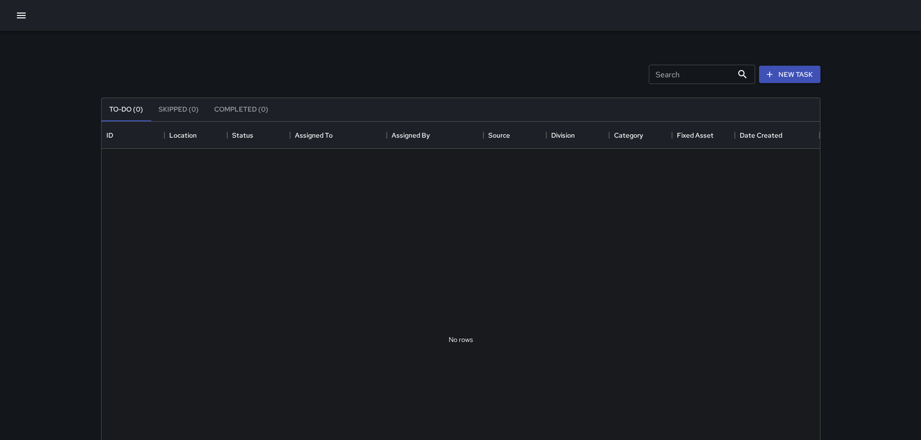
scroll to position [402, 711]
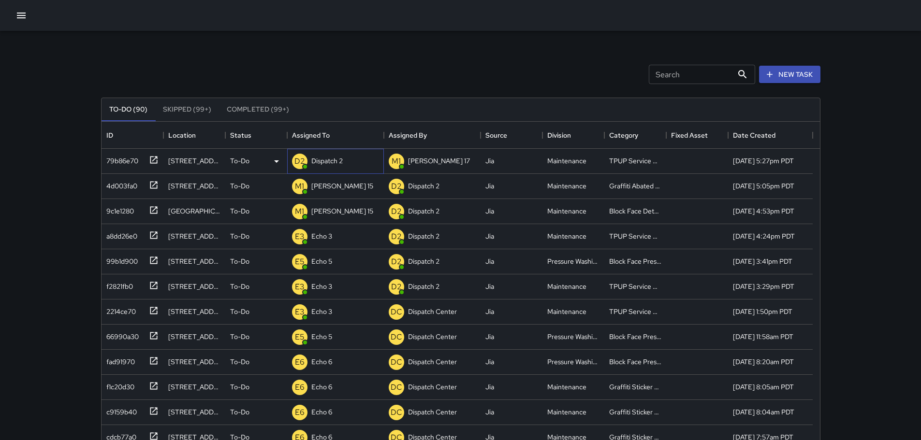
click at [335, 162] on p "Dispatch 2" at bounding box center [326, 161] width 31 height 10
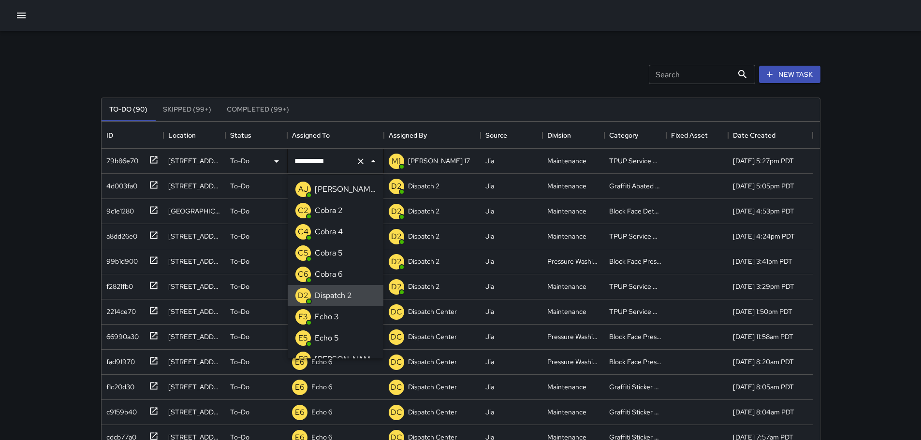
click at [357, 166] on button "Clear" at bounding box center [361, 162] width 14 height 14
type input "**"
click at [346, 184] on li "E3 Echo 3" at bounding box center [336, 189] width 96 height 21
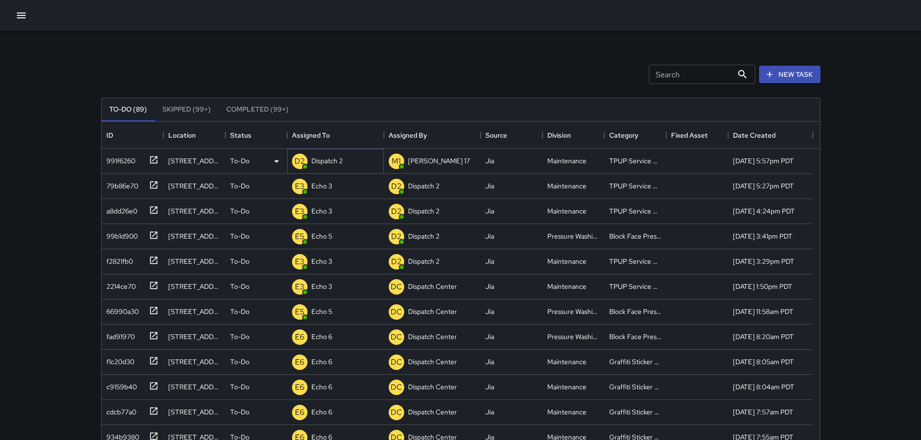
click at [344, 158] on div "Dispatch 2" at bounding box center [326, 161] width 35 height 14
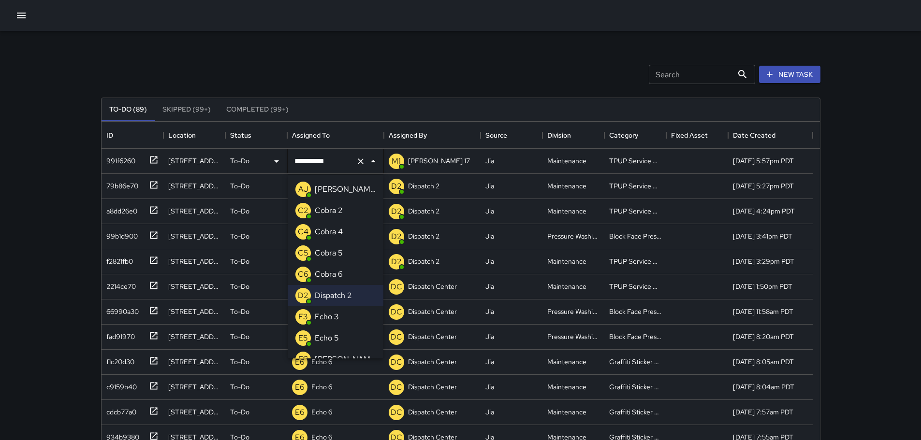
click at [338, 319] on p "Echo 3" at bounding box center [327, 317] width 24 height 12
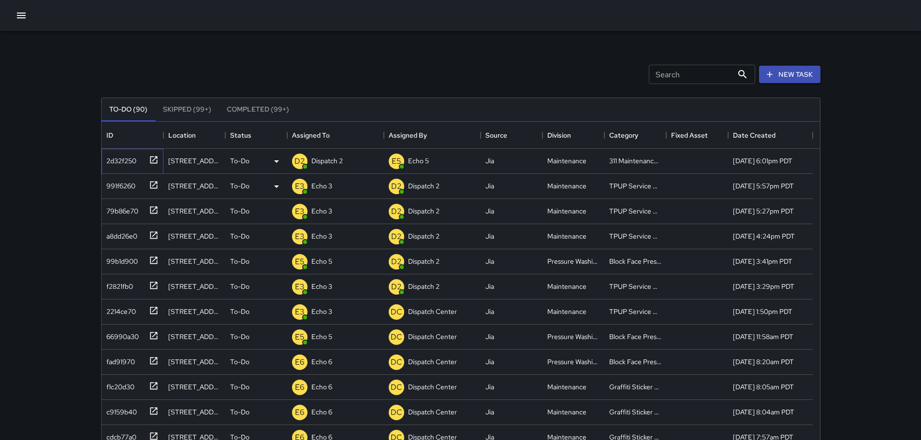
click at [155, 158] on icon at bounding box center [154, 160] width 10 height 10
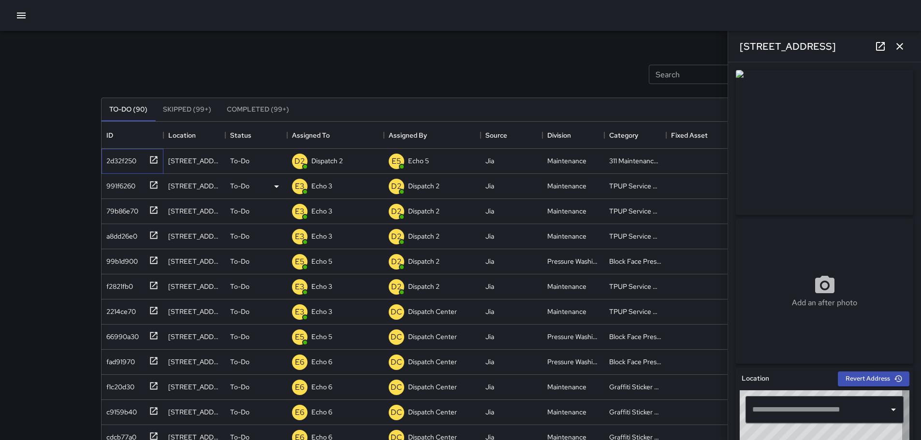
type input "**********"
click at [802, 414] on input "**********" at bounding box center [811, 410] width 122 height 18
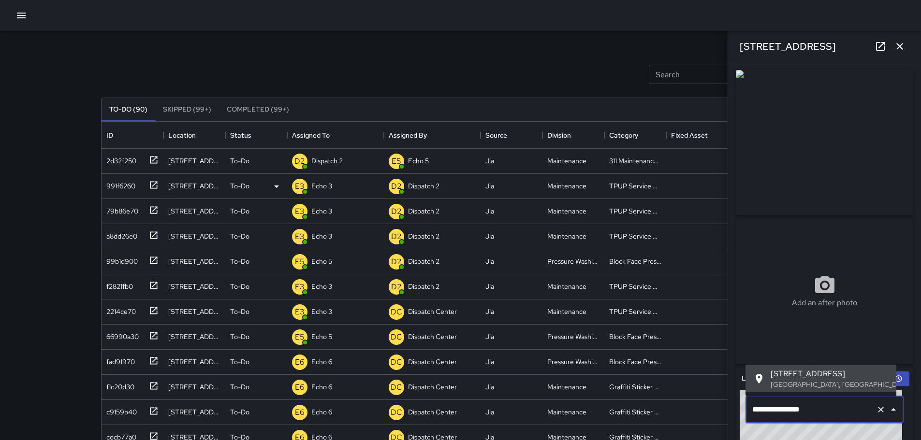
click at [802, 414] on input "**********" at bounding box center [811, 410] width 122 height 18
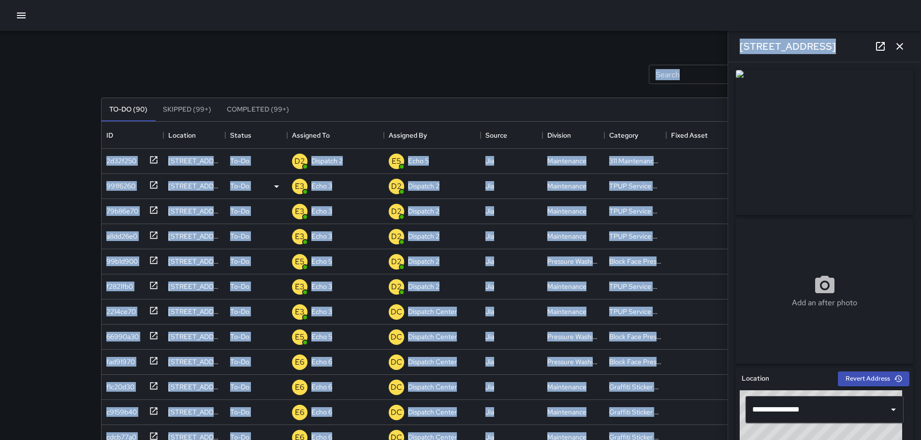
drag, startPoint x: 814, startPoint y: 45, endPoint x: 704, endPoint y: 47, distance: 109.8
click at [704, 47] on div "Search Search New Task To-Do (90) Skipped (99+) Completed (99+) ID Location Sta…" at bounding box center [460, 301] width 743 height 540
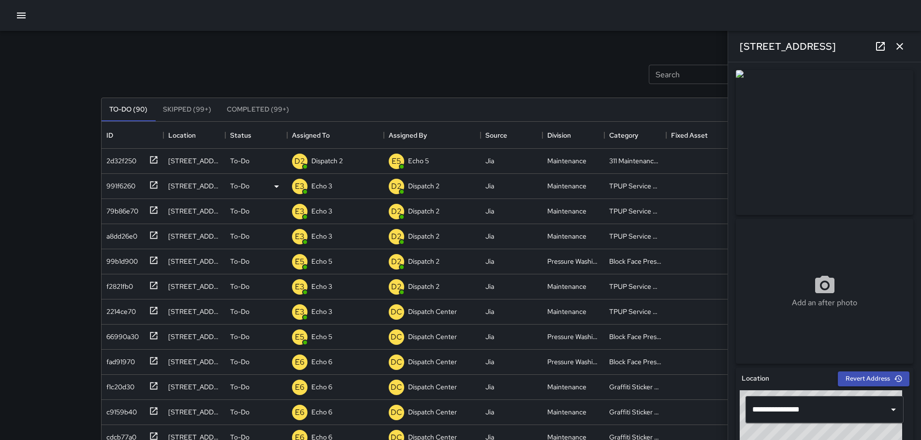
drag, startPoint x: 744, startPoint y: 41, endPoint x: 382, endPoint y: 42, distance: 362.1
click at [378, 42] on div "Search Search New Task To-Do (90) Skipped (99+) Completed (99+) ID Location Sta…" at bounding box center [460, 301] width 743 height 540
drag, startPoint x: 816, startPoint y: 48, endPoint x: 740, endPoint y: 49, distance: 75.4
click at [740, 49] on div "[STREET_ADDRESS]" at bounding box center [824, 46] width 193 height 31
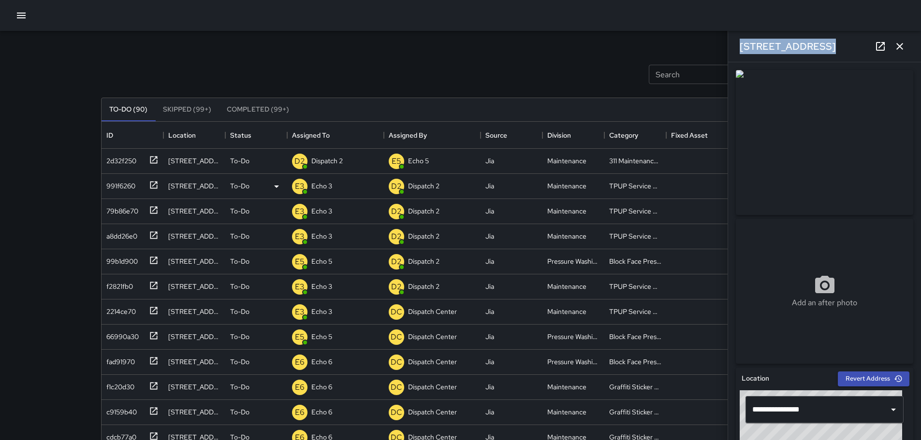
click at [902, 45] on icon "button" at bounding box center [900, 47] width 12 height 12
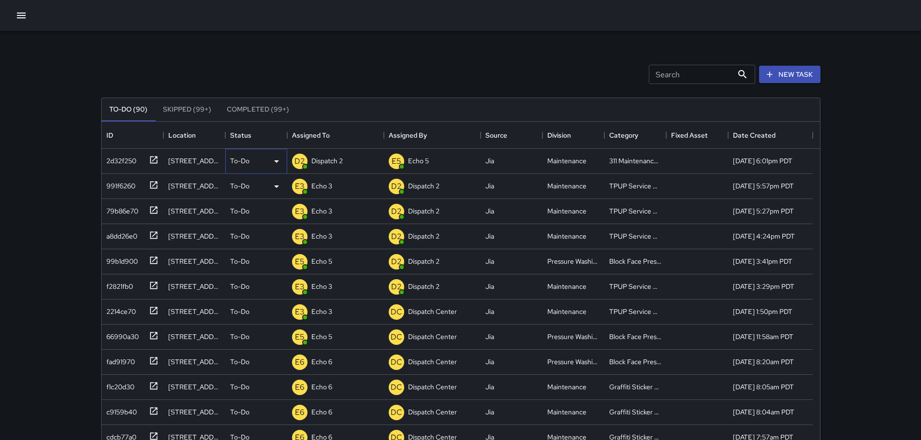
click at [233, 165] on p "To-Do" at bounding box center [239, 161] width 19 height 10
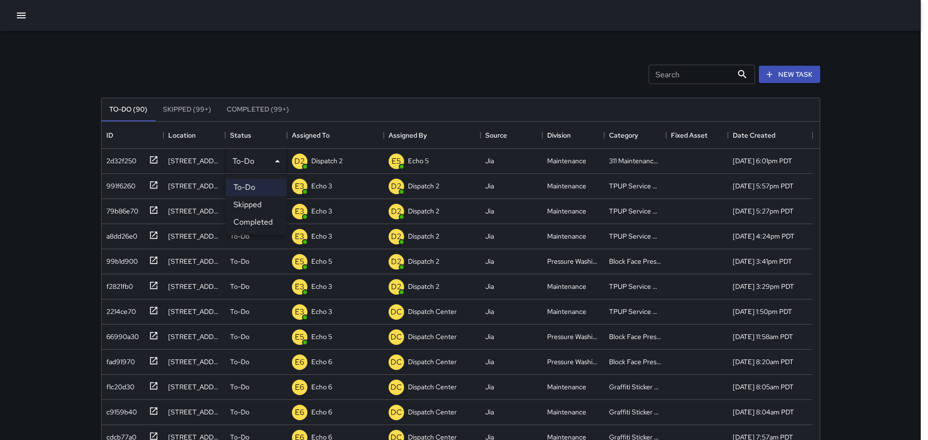
click at [251, 222] on li "Completed" at bounding box center [256, 222] width 61 height 17
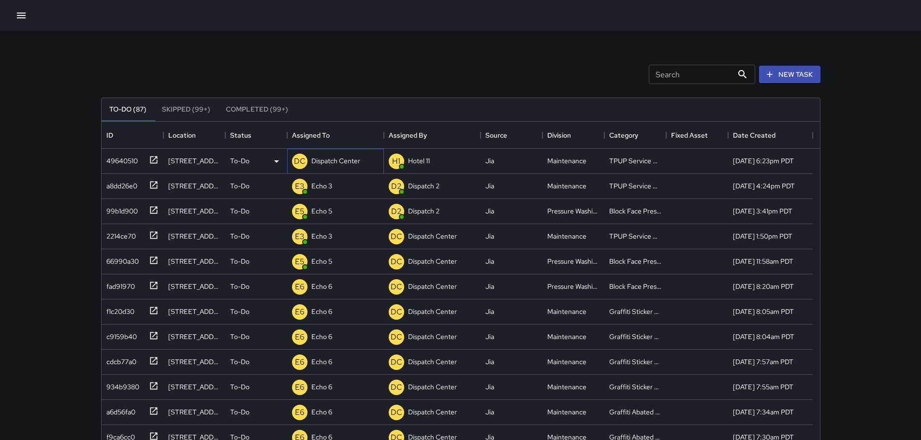
click at [340, 158] on p "Dispatch Center" at bounding box center [335, 161] width 49 height 10
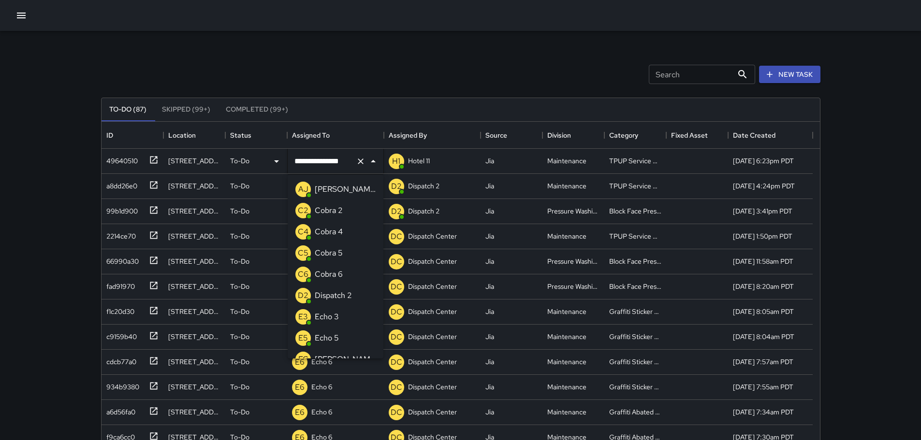
scroll to position [565, 0]
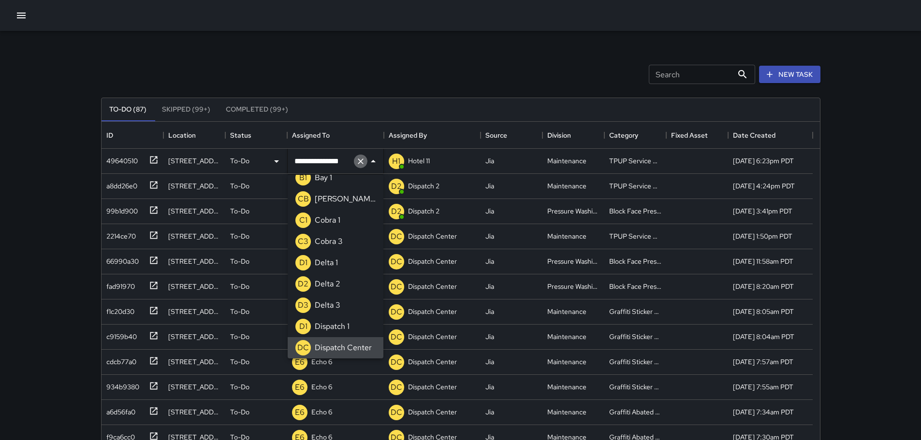
click at [356, 162] on icon "Clear" at bounding box center [361, 162] width 10 height 10
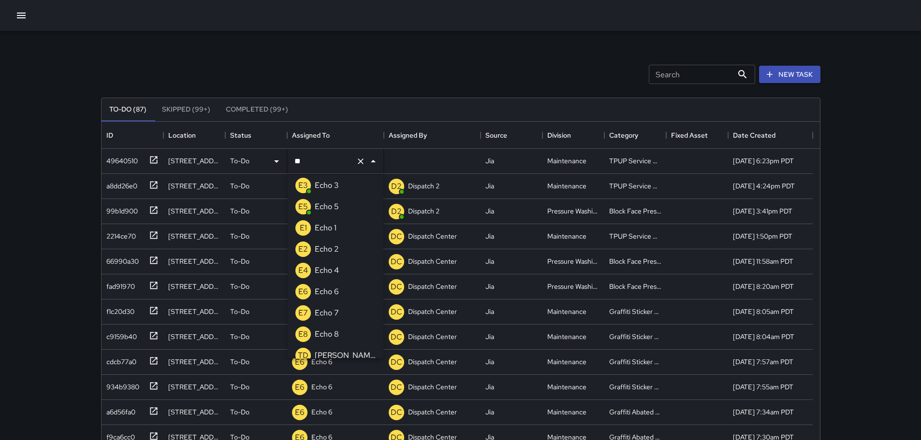
scroll to position [0, 0]
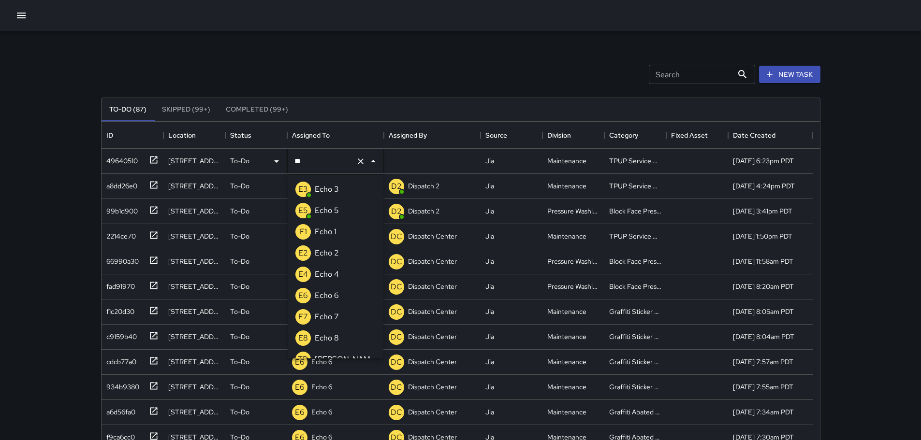
type input "***"
click at [340, 191] on div "Echo 3" at bounding box center [327, 189] width 28 height 15
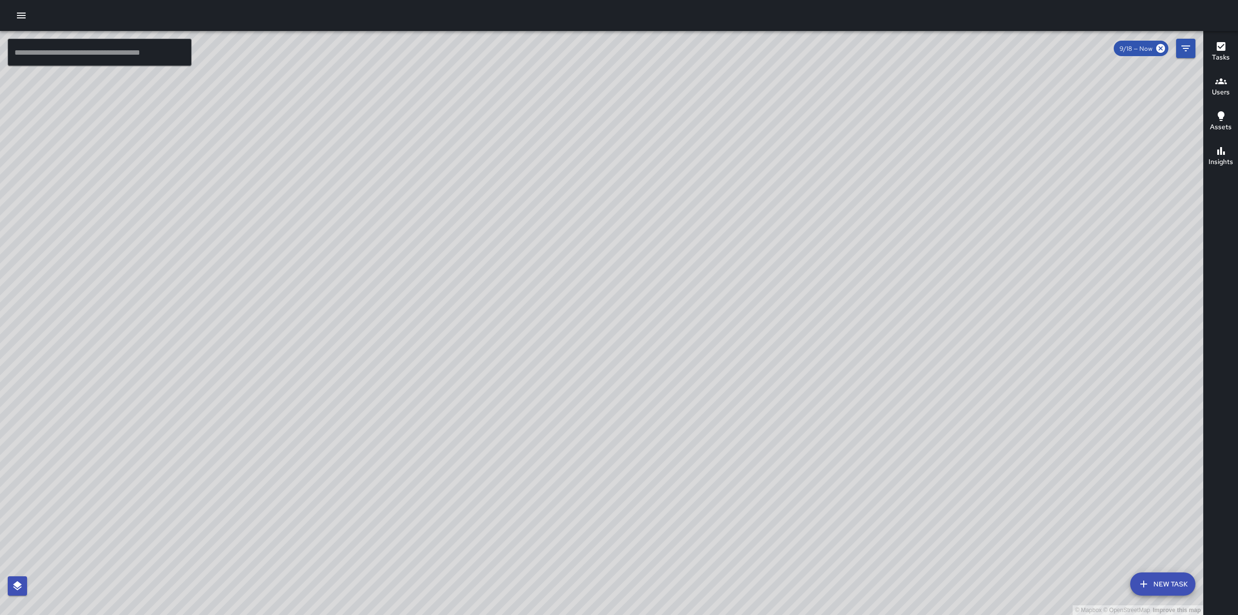
drag, startPoint x: 367, startPoint y: 395, endPoint x: 494, endPoint y: 245, distance: 196.2
click at [493, 246] on div "© Mapbox © OpenStreetMap Improve this map" at bounding box center [601, 323] width 1203 height 584
drag, startPoint x: 665, startPoint y: 384, endPoint x: 802, endPoint y: 201, distance: 228.7
click at [802, 201] on div "© Mapbox © OpenStreetMap Improve this map" at bounding box center [601, 323] width 1203 height 584
drag, startPoint x: 847, startPoint y: 191, endPoint x: 760, endPoint y: 367, distance: 196.5
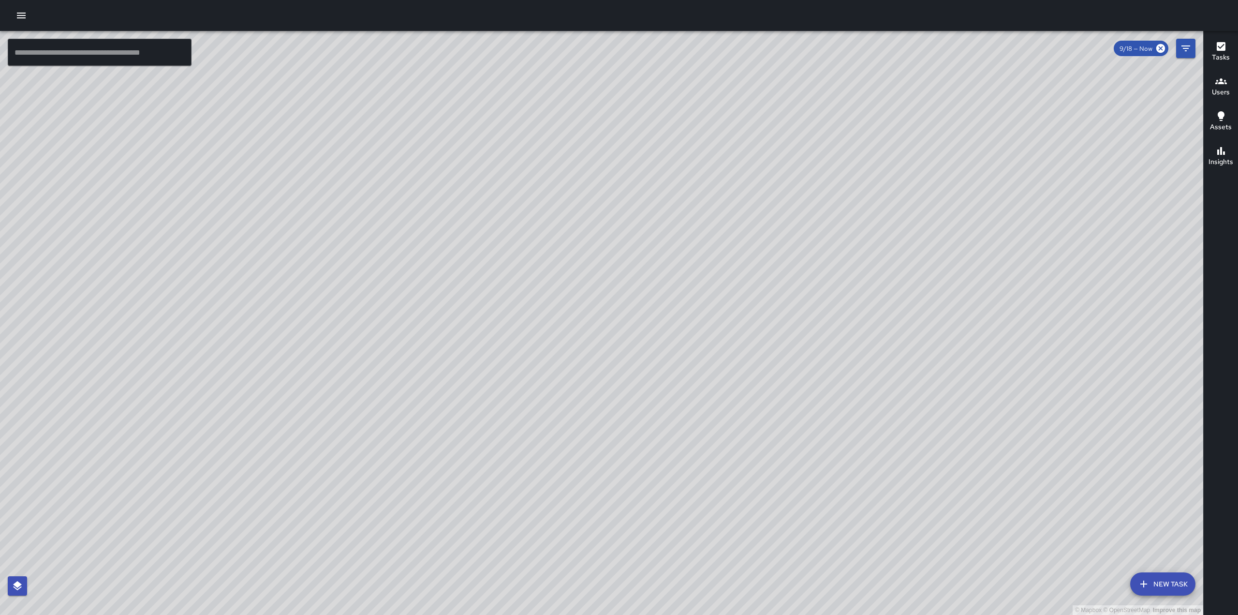
click at [760, 367] on div "© Mapbox © OpenStreetMap Improve this map" at bounding box center [601, 323] width 1203 height 584
drag, startPoint x: 836, startPoint y: 189, endPoint x: 776, endPoint y: 391, distance: 210.9
click at [764, 411] on div "© Mapbox © OpenStreetMap Improve this map" at bounding box center [601, 323] width 1203 height 584
drag, startPoint x: 876, startPoint y: 145, endPoint x: 862, endPoint y: 194, distance: 50.7
click at [862, 194] on div "© Mapbox © OpenStreetMap Improve this map" at bounding box center [601, 323] width 1203 height 584
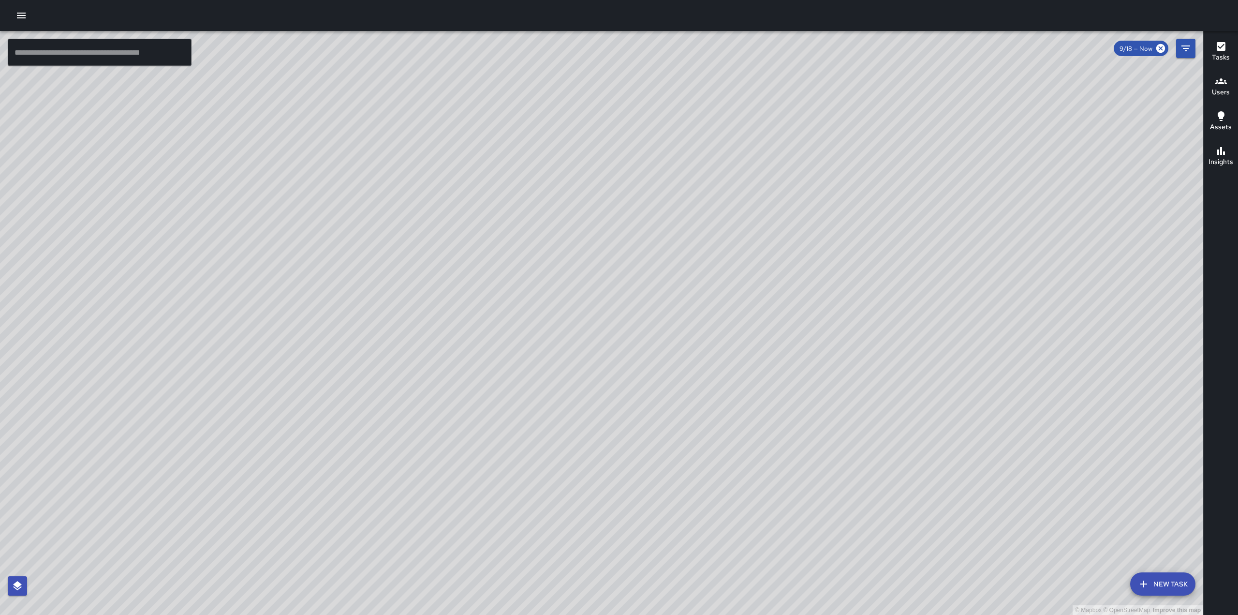
drag, startPoint x: 994, startPoint y: 137, endPoint x: 815, endPoint y: 371, distance: 294.5
click at [842, 372] on div "© Mapbox © OpenStreetMap Improve this map" at bounding box center [601, 323] width 1203 height 584
drag, startPoint x: 967, startPoint y: 302, endPoint x: 521, endPoint y: 345, distance: 448.3
click at [521, 345] on div "© Mapbox © OpenStreetMap Improve this map" at bounding box center [601, 323] width 1203 height 584
drag, startPoint x: 478, startPoint y: 310, endPoint x: 580, endPoint y: 227, distance: 131.6
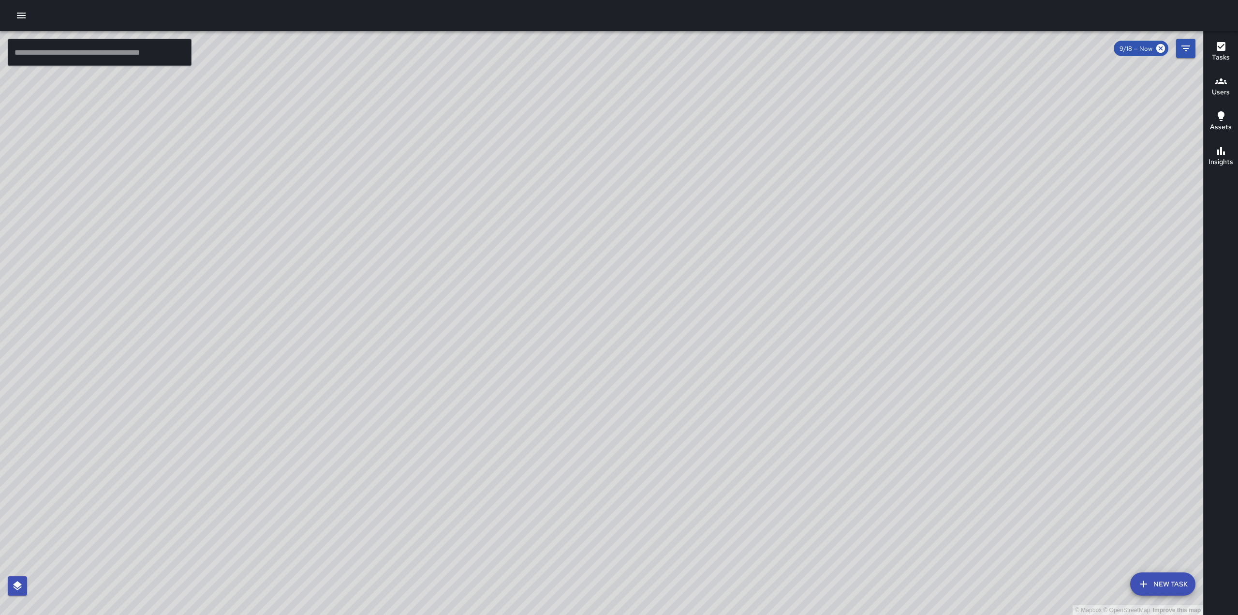
click at [580, 227] on div "© Mapbox © OpenStreetMap Improve this map" at bounding box center [601, 323] width 1203 height 584
drag, startPoint x: 849, startPoint y: 226, endPoint x: 661, endPoint y: 478, distance: 314.1
click at [661, 478] on div "© Mapbox © OpenStreetMap Improve this map" at bounding box center [601, 323] width 1203 height 584
drag, startPoint x: 642, startPoint y: 169, endPoint x: 600, endPoint y: 306, distance: 143.0
click at [600, 306] on div "© Mapbox © OpenStreetMap Improve this map" at bounding box center [601, 323] width 1203 height 584
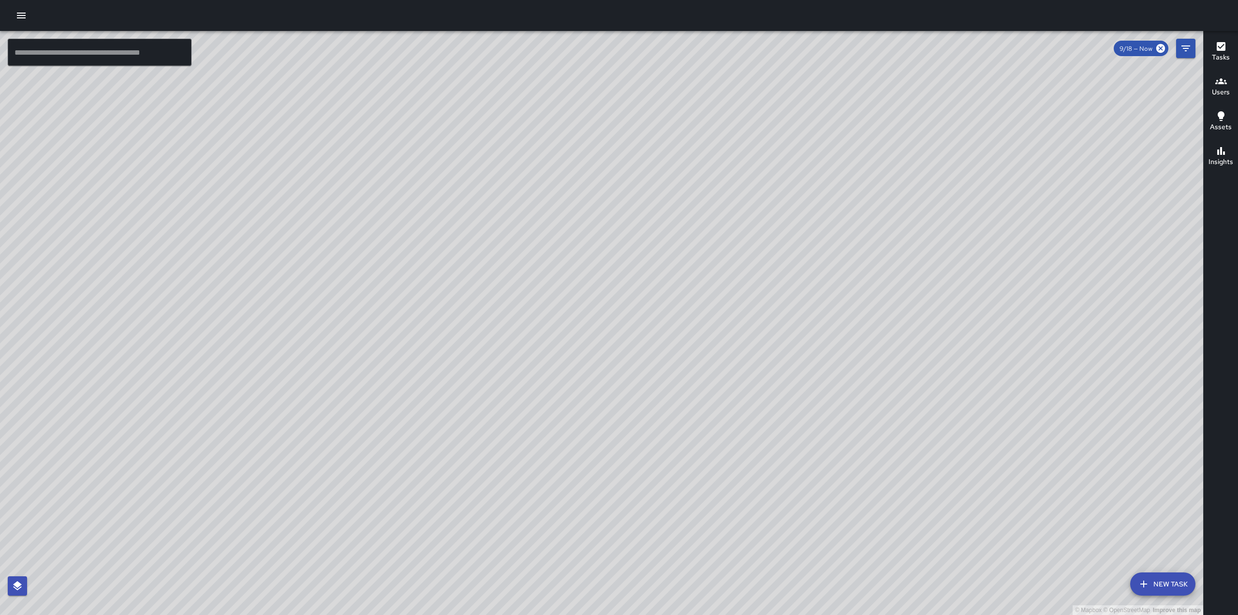
drag, startPoint x: 477, startPoint y: 452, endPoint x: 711, endPoint y: 292, distance: 283.9
click at [711, 292] on div "© Mapbox © OpenStreetMap Improve this map" at bounding box center [601, 323] width 1203 height 584
drag, startPoint x: 562, startPoint y: 347, endPoint x: 634, endPoint y: 279, distance: 99.2
click at [634, 279] on div "© Mapbox © OpenStreetMap Improve this map" at bounding box center [601, 323] width 1203 height 584
drag, startPoint x: 683, startPoint y: 456, endPoint x: 743, endPoint y: 372, distance: 103.3
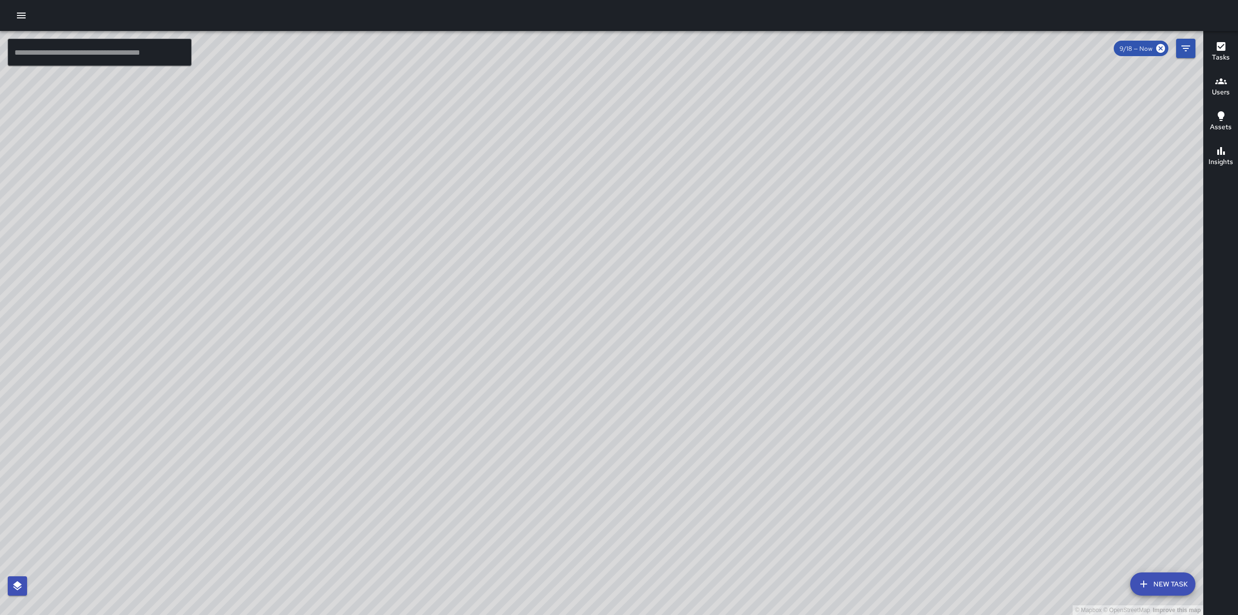
click at [743, 372] on div "© Mapbox © OpenStreetMap Improve this map" at bounding box center [601, 323] width 1203 height 584
drag, startPoint x: 689, startPoint y: 444, endPoint x: 832, endPoint y: 299, distance: 203.4
click at [832, 299] on div "© Mapbox © OpenStreetMap Improve this map" at bounding box center [601, 323] width 1203 height 584
drag, startPoint x: 874, startPoint y: 243, endPoint x: 754, endPoint y: 397, distance: 195.7
click at [754, 397] on div "© Mapbox © OpenStreetMap Improve this map" at bounding box center [601, 323] width 1203 height 584
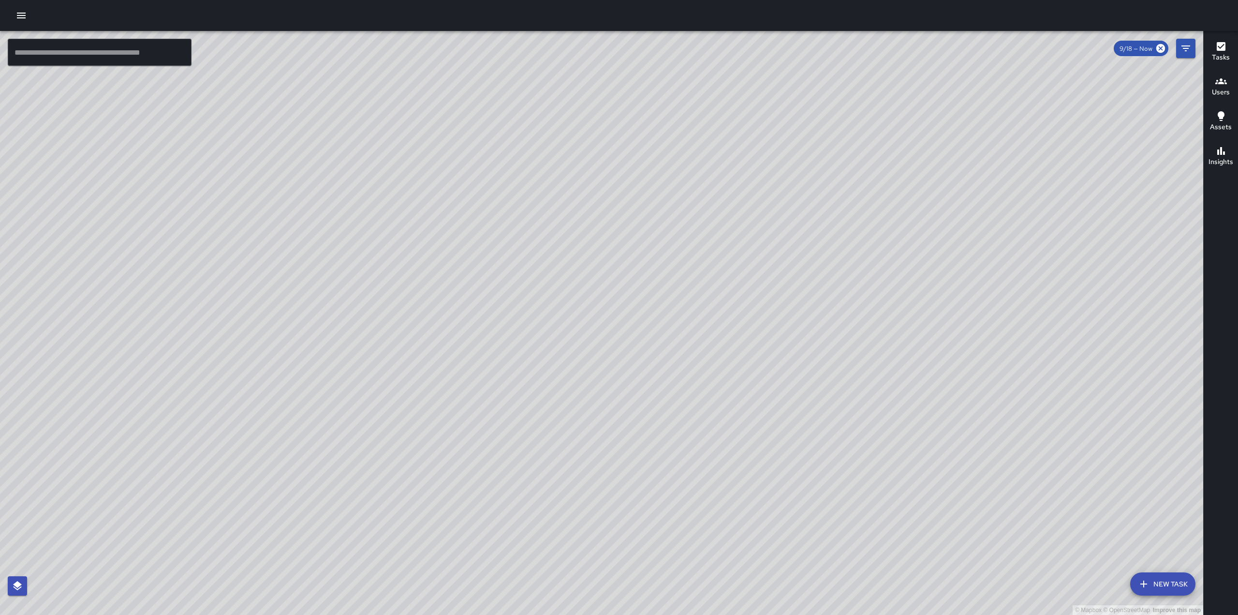
drag, startPoint x: 1012, startPoint y: 188, endPoint x: 784, endPoint y: 283, distance: 247.1
click at [784, 283] on div "© Mapbox © OpenStreetMap Improve this map" at bounding box center [601, 323] width 1203 height 584
drag, startPoint x: 696, startPoint y: 116, endPoint x: 653, endPoint y: 290, distance: 179.8
click at [653, 290] on div "© Mapbox © OpenStreetMap Improve this map" at bounding box center [601, 323] width 1203 height 584
drag, startPoint x: 907, startPoint y: 137, endPoint x: 746, endPoint y: 392, distance: 301.4
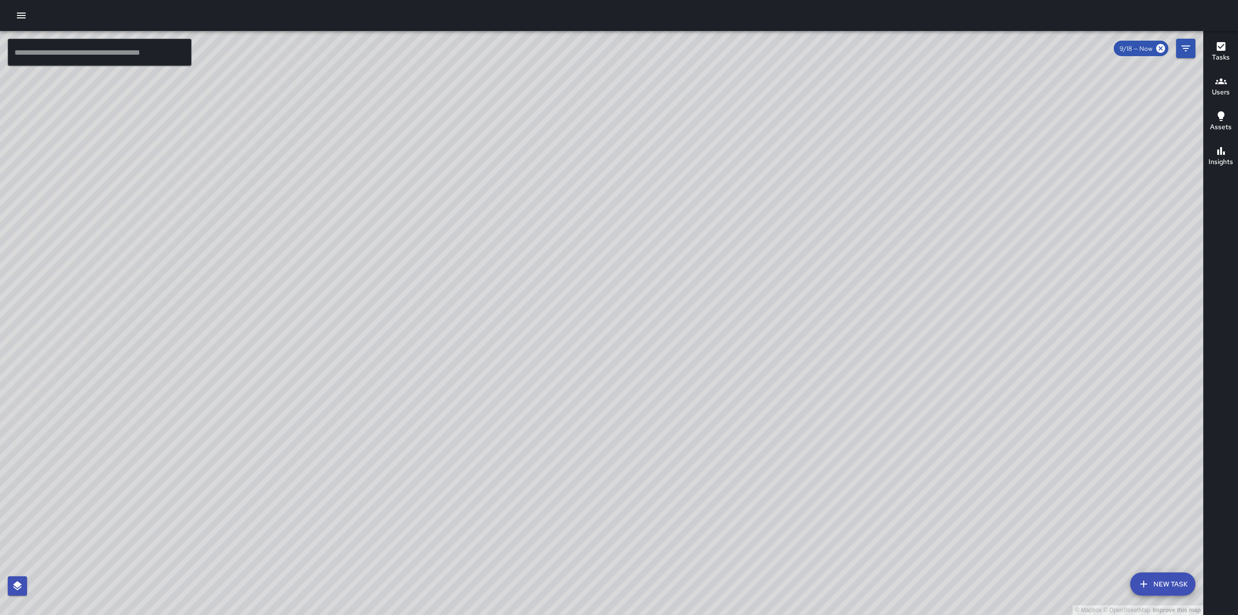
click at [746, 392] on div "© Mapbox © OpenStreetMap Improve this map" at bounding box center [601, 323] width 1203 height 584
drag, startPoint x: 811, startPoint y: 77, endPoint x: 598, endPoint y: 368, distance: 361.2
click at [598, 368] on div "© Mapbox © OpenStreetMap Improve this map" at bounding box center [601, 323] width 1203 height 584
drag, startPoint x: 667, startPoint y: 398, endPoint x: 845, endPoint y: 175, distance: 285.9
click at [845, 175] on div "© Mapbox © OpenStreetMap Improve this map" at bounding box center [601, 323] width 1203 height 584
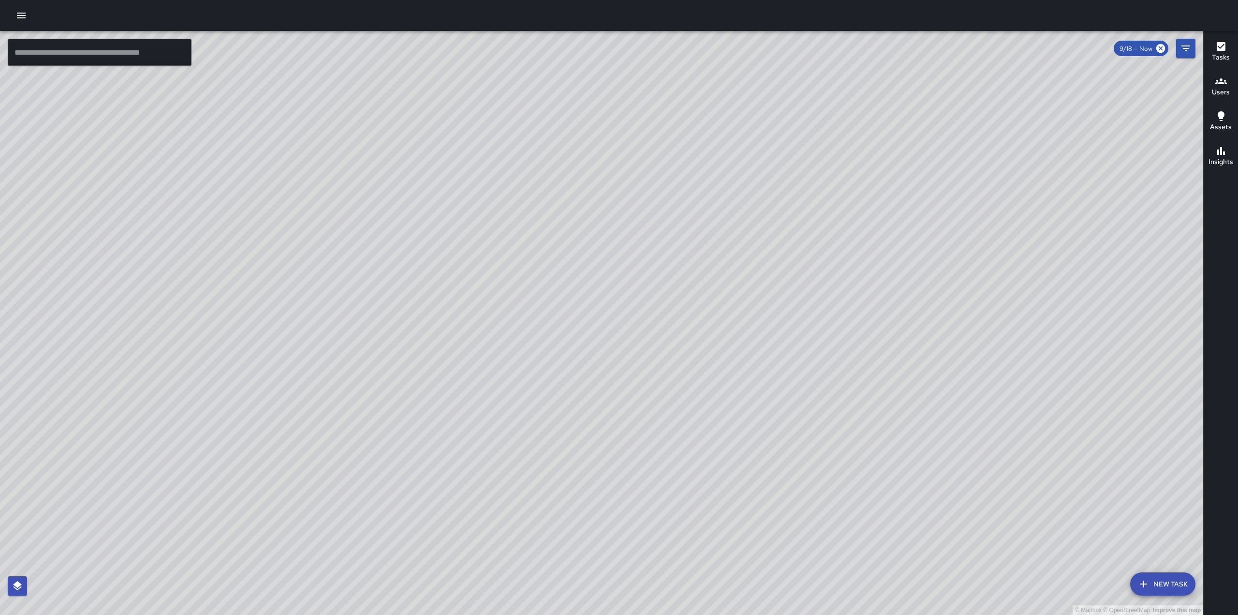
drag, startPoint x: 756, startPoint y: 156, endPoint x: 691, endPoint y: 343, distance: 198.5
click at [691, 343] on div "© Mapbox © OpenStreetMap Improve this map" at bounding box center [601, 323] width 1203 height 584
drag, startPoint x: 650, startPoint y: 121, endPoint x: 577, endPoint y: 283, distance: 177.4
click at [577, 283] on div "© Mapbox © OpenStreetMap Improve this map" at bounding box center [601, 323] width 1203 height 584
drag, startPoint x: 733, startPoint y: 100, endPoint x: 687, endPoint y: 274, distance: 180.1
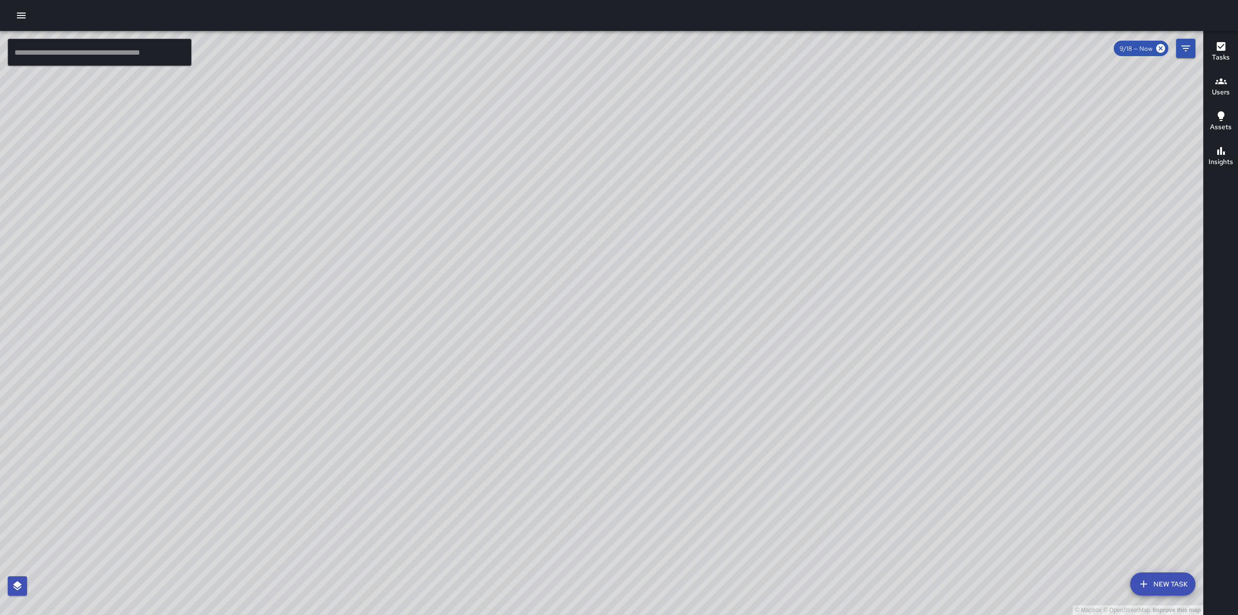
click at [687, 274] on div "© Mapbox © OpenStreetMap Improve this map" at bounding box center [601, 323] width 1203 height 584
drag, startPoint x: 758, startPoint y: 115, endPoint x: 709, endPoint y: 204, distance: 101.2
click at [709, 204] on div "© Mapbox © OpenStreetMap Improve this map" at bounding box center [601, 323] width 1203 height 584
drag, startPoint x: 791, startPoint y: 373, endPoint x: 831, endPoint y: 347, distance: 48.1
click at [831, 347] on div "© Mapbox © OpenStreetMap Improve this map" at bounding box center [601, 323] width 1203 height 584
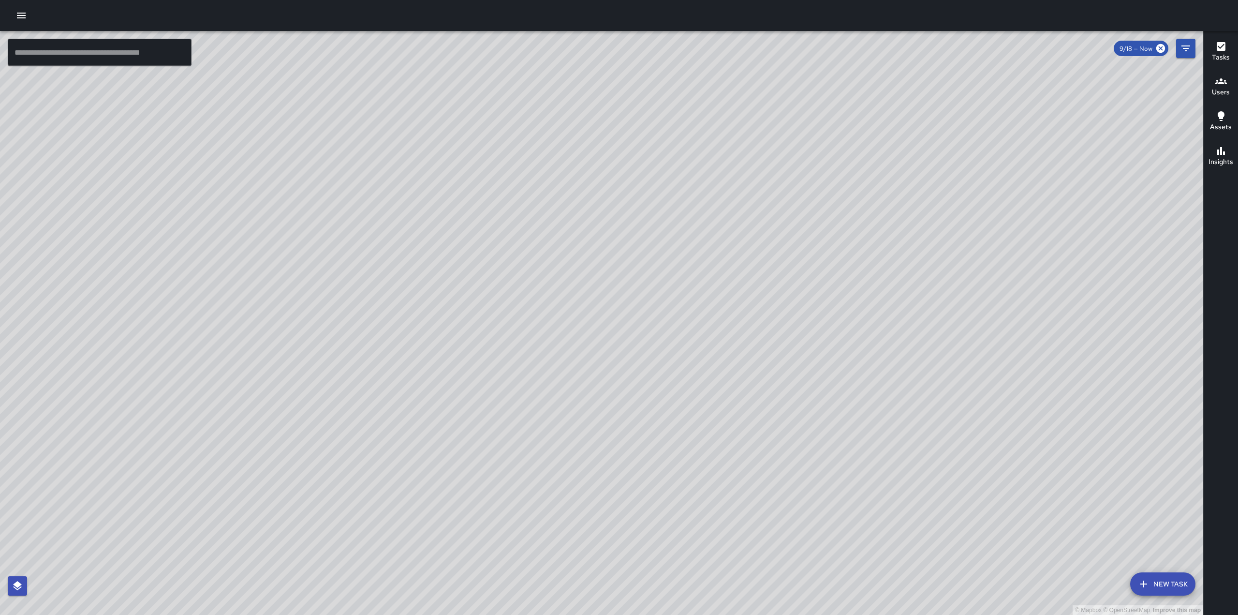
drag, startPoint x: 874, startPoint y: 476, endPoint x: 928, endPoint y: 247, distance: 235.5
click at [928, 247] on div "© Mapbox © OpenStreetMap Improve this map" at bounding box center [601, 323] width 1203 height 584
